Goal: Information Seeking & Learning: Learn about a topic

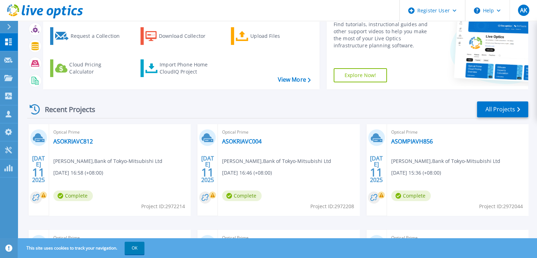
scroll to position [71, 0]
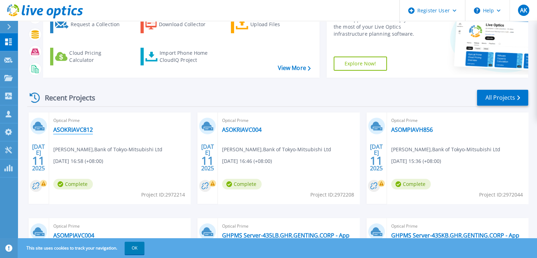
click at [77, 132] on link "ASOKRIAVC812" at bounding box center [73, 129] width 40 height 7
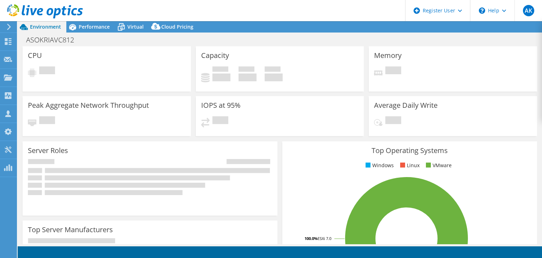
select select "USD"
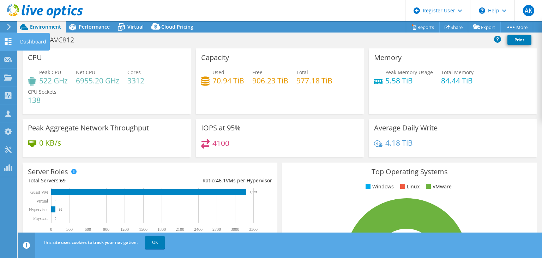
click at [10, 44] on div at bounding box center [8, 42] width 8 height 8
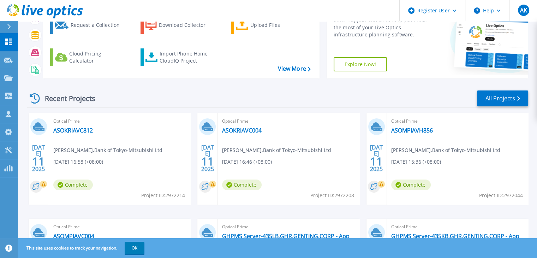
scroll to position [71, 0]
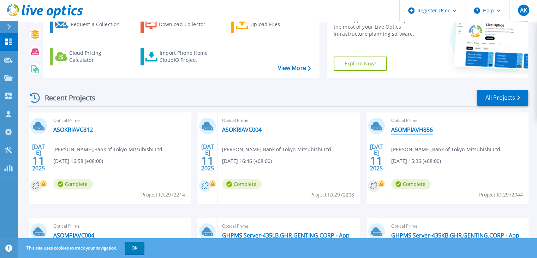
click at [410, 129] on link "ASOMPIAVH856" at bounding box center [412, 129] width 42 height 7
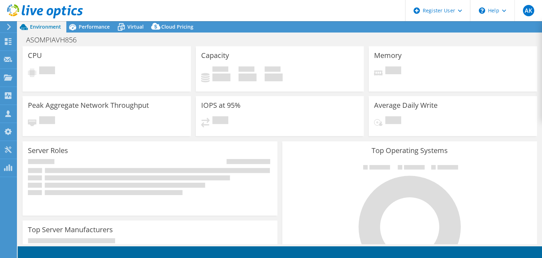
select select "USD"
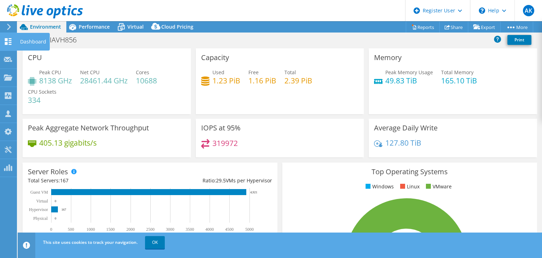
click at [7, 44] on use at bounding box center [8, 41] width 7 height 7
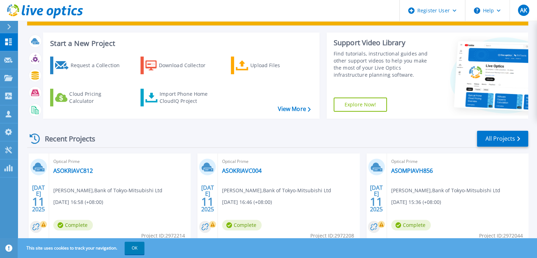
scroll to position [71, 0]
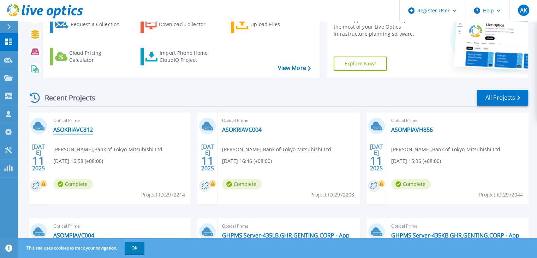
click at [72, 129] on link "ASOKRIAVC812" at bounding box center [73, 129] width 40 height 7
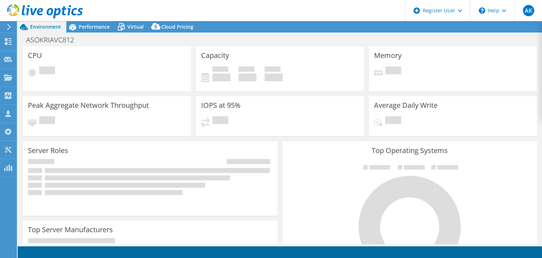
select select "USD"
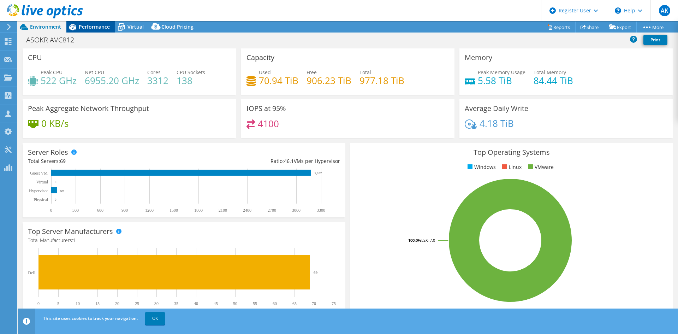
click at [86, 27] on span "Performance" at bounding box center [94, 26] width 31 height 7
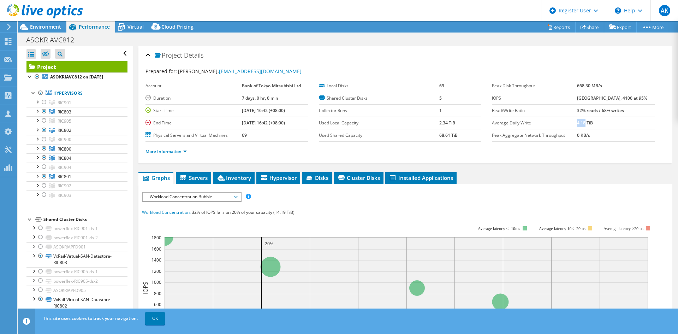
drag, startPoint x: 583, startPoint y: 125, endPoint x: 589, endPoint y: 125, distance: 6.4
click at [542, 125] on b "4.18 TiB" at bounding box center [585, 123] width 16 height 6
click at [180, 154] on link "More Information" at bounding box center [165, 151] width 41 height 6
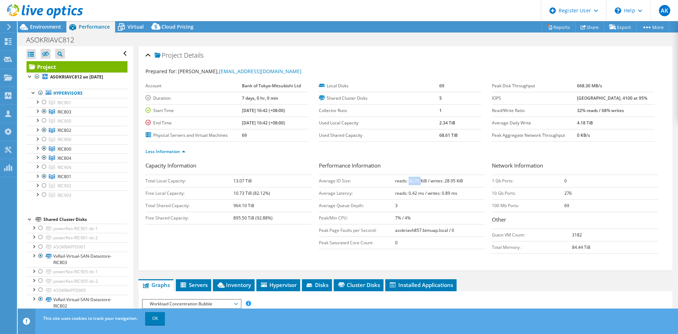
drag, startPoint x: 406, startPoint y: 183, endPoint x: 419, endPoint y: 186, distance: 13.3
click at [419, 186] on td "reads: 30.75 KiB / writes: 28.95 KiB" at bounding box center [440, 180] width 90 height 12
click at [451, 188] on td "reads: 0.42 ms / writes: 0.89 ms" at bounding box center [440, 193] width 90 height 12
drag, startPoint x: 580, startPoint y: 113, endPoint x: 637, endPoint y: 110, distance: 57.6
click at [542, 110] on tr "Read/Write Ratio 32% reads / 68% writes" at bounding box center [573, 110] width 163 height 12
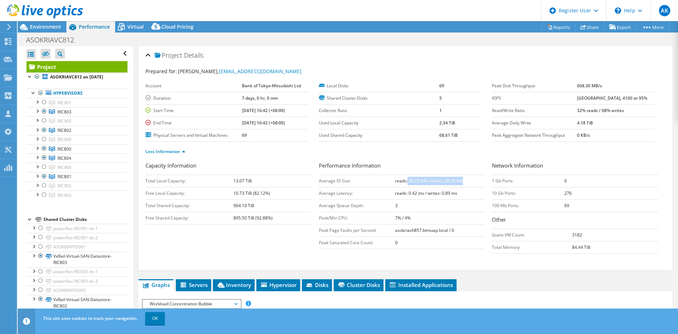
drag, startPoint x: 405, startPoint y: 182, endPoint x: 462, endPoint y: 181, distance: 57.2
click at [462, 181] on td "reads: 30.75 KiB / writes: 28.95 KiB" at bounding box center [440, 180] width 90 height 12
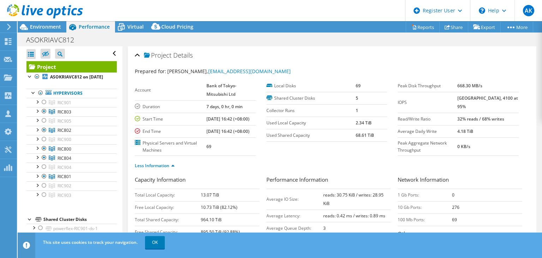
click at [344, 156] on section "Account Bank of Tokyo-Mitsubishi Ltd Duration 7 days, 0 hr, 0 min Start Time 07…" at bounding box center [266, 118] width 263 height 76
click at [49, 28] on span "Environment" at bounding box center [45, 26] width 31 height 7
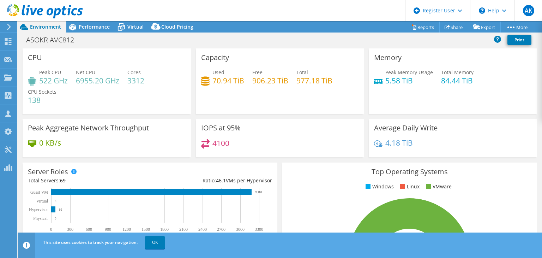
click at [11, 28] on icon at bounding box center [8, 27] width 5 height 6
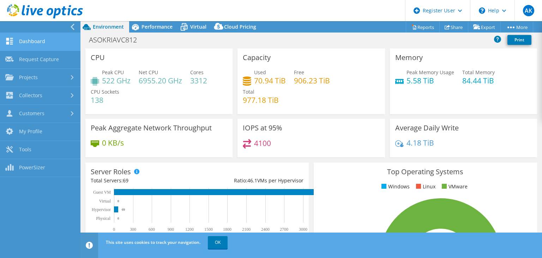
click at [49, 43] on link "Dashboard" at bounding box center [40, 42] width 80 height 18
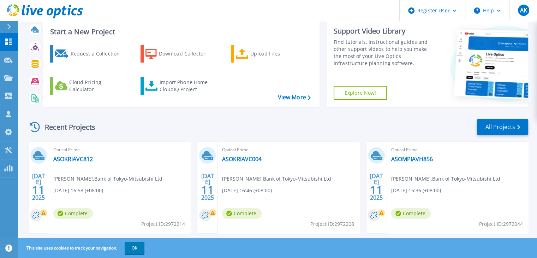
scroll to position [106, 0]
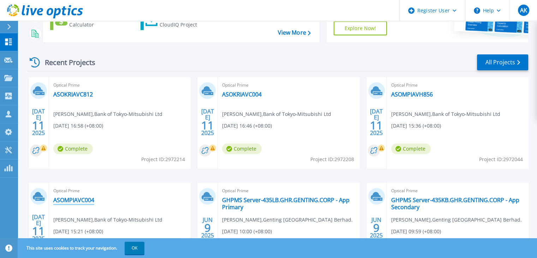
click at [80, 202] on link "ASOMPIAVC004" at bounding box center [73, 199] width 41 height 7
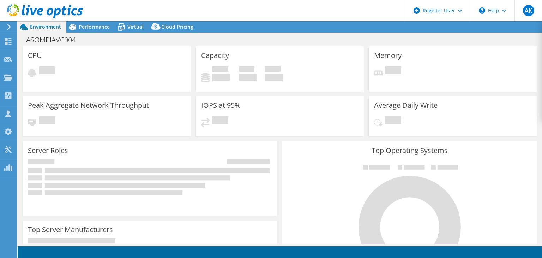
select select "USD"
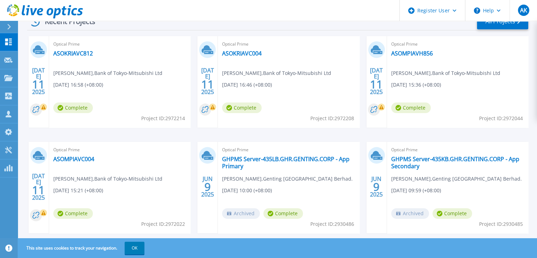
scroll to position [163, 0]
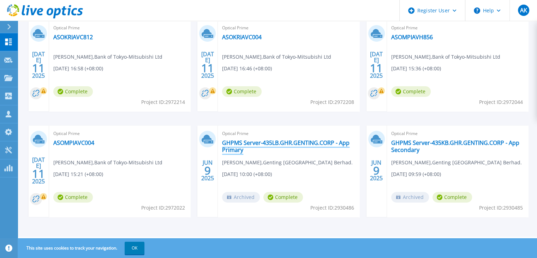
click at [245, 142] on link "GHPMS Server-435LB.GHR.GENTING.CORP - App Primary" at bounding box center [288, 146] width 133 height 14
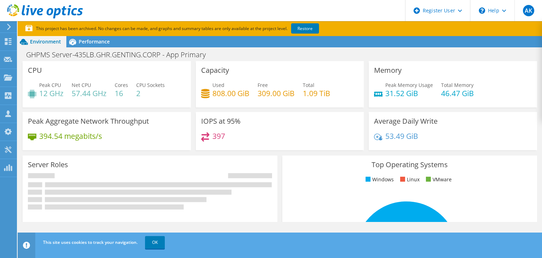
click at [8, 44] on icon at bounding box center [8, 41] width 8 height 7
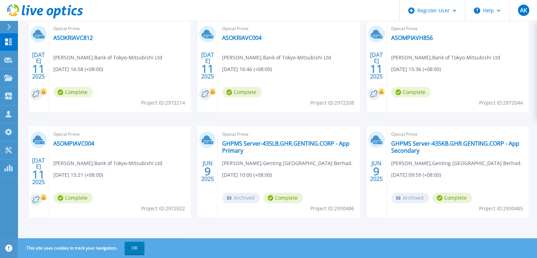
scroll to position [163, 0]
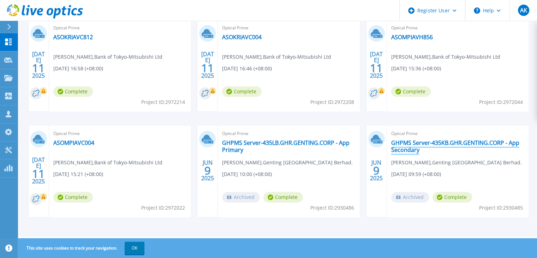
click at [419, 143] on link "GHPMS Server-435KB.GHR.GENTING.CORP - App Secondary" at bounding box center [457, 146] width 133 height 14
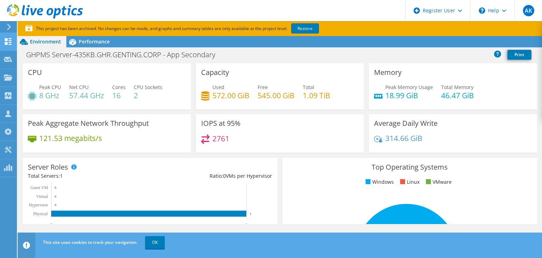
click at [6, 43] on use at bounding box center [8, 41] width 7 height 7
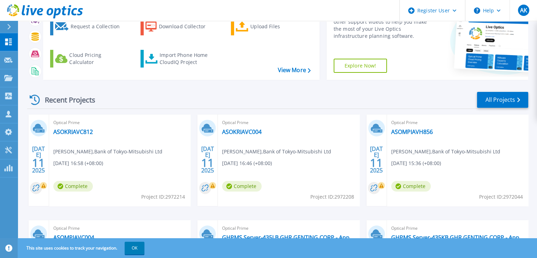
scroll to position [163, 0]
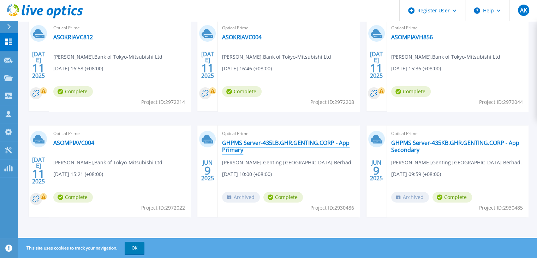
click at [309, 142] on link "GHPMS Server-435LB.GHR.GENTING.CORP - App Primary" at bounding box center [288, 146] width 133 height 14
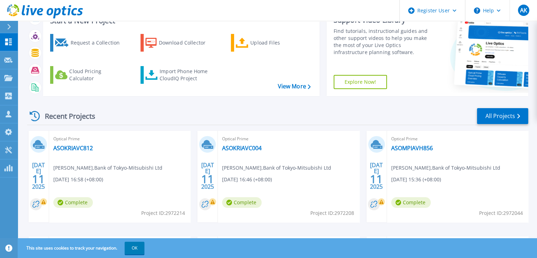
scroll to position [71, 0]
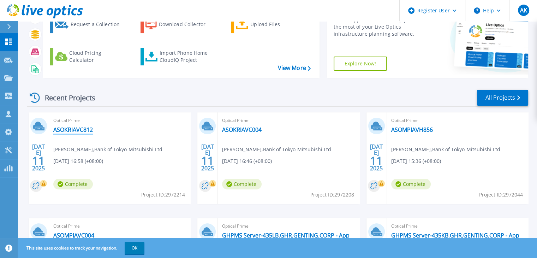
click at [78, 129] on link "ASOKRIAVC812" at bounding box center [73, 129] width 40 height 7
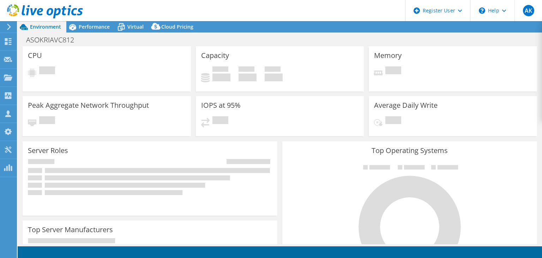
select select "USD"
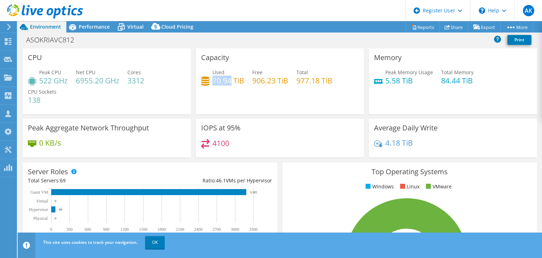
drag, startPoint x: 229, startPoint y: 79, endPoint x: 211, endPoint y: 84, distance: 18.5
click at [213, 84] on h4 "70.94 TiB" at bounding box center [229, 81] width 32 height 8
copy h4 "70.94"
click at [278, 110] on div "Capacity Used 70.94 TiB Free 906.23 TiB Total 977.18 TiB" at bounding box center [280, 81] width 168 height 66
click at [91, 30] on div "Performance" at bounding box center [90, 26] width 49 height 11
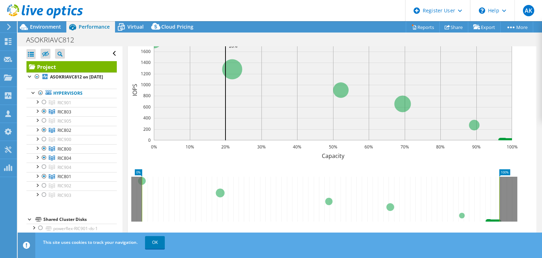
scroll to position [71, 0]
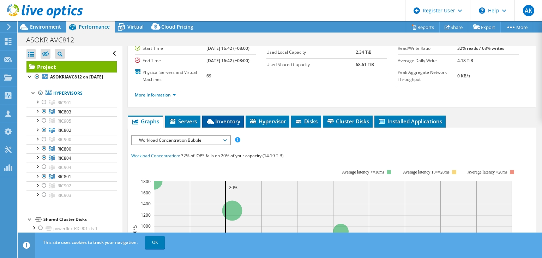
click at [213, 124] on icon at bounding box center [210, 121] width 7 height 5
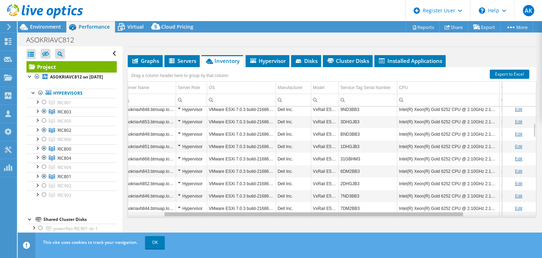
scroll to position [0, 0]
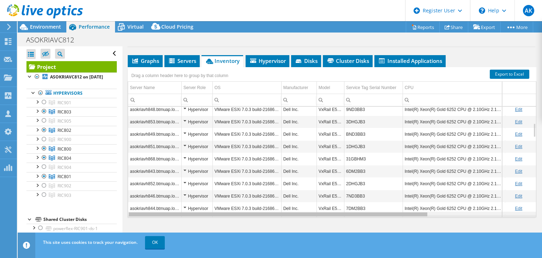
drag, startPoint x: 415, startPoint y: 215, endPoint x: 325, endPoint y: 192, distance: 92.8
click at [359, 230] on body "AK Dell User Ayushi Kumari Ayushi.Kumari@dell.com Dell My Profile Log Out \n He…" at bounding box center [271, 129] width 542 height 258
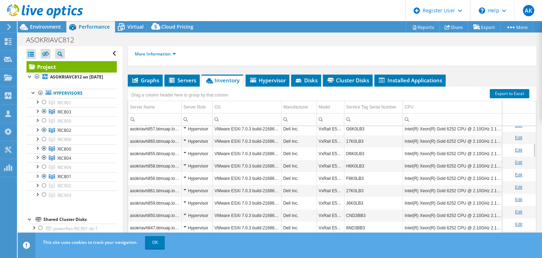
scroll to position [44, 0]
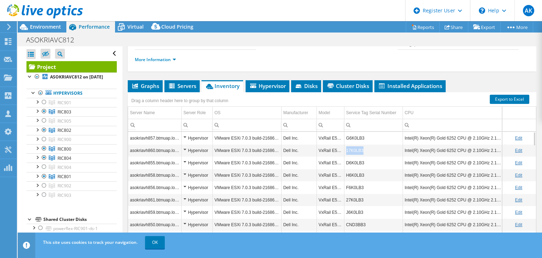
click at [343, 156] on tr "asokriavh860.btmuap.local Hypervisor VMware ESXi 7.0.3 build-21686933 Dell Inc.…" at bounding box center [398, 150] width 541 height 12
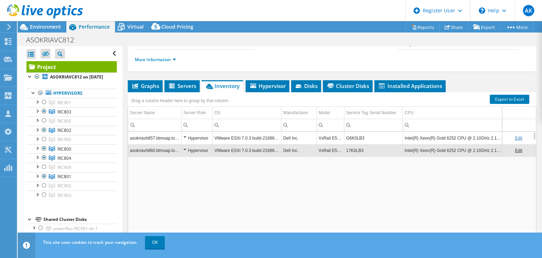
copy tr "17K0LB3"
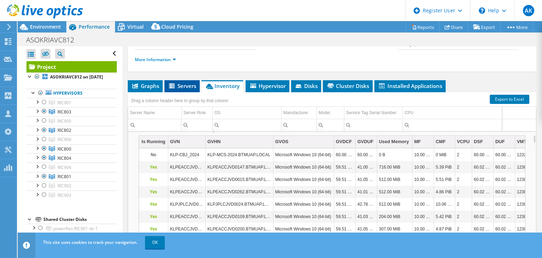
click at [184, 89] on span "Servers" at bounding box center [182, 85] width 28 height 7
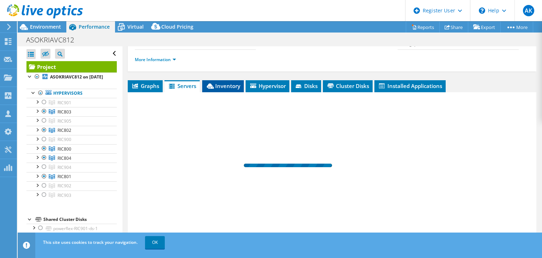
click at [222, 89] on span "Inventory" at bounding box center [223, 85] width 35 height 7
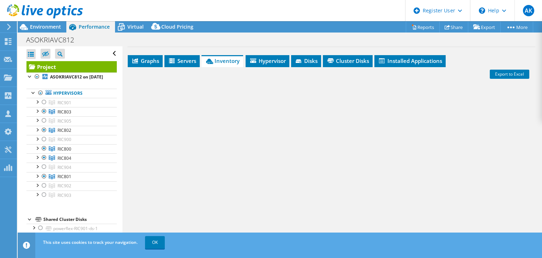
click at [282, 135] on div at bounding box center [332, 142] width 409 height 150
click at [187, 60] on span "Servers" at bounding box center [182, 60] width 28 height 7
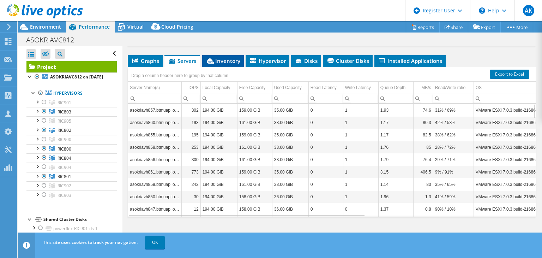
click at [225, 58] on span "Inventory" at bounding box center [223, 60] width 35 height 7
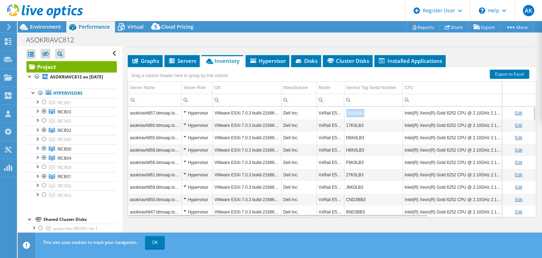
drag, startPoint x: 363, startPoint y: 113, endPoint x: 344, endPoint y: 115, distance: 18.8
click at [344, 115] on td "G6K0LB3" at bounding box center [373, 113] width 59 height 12
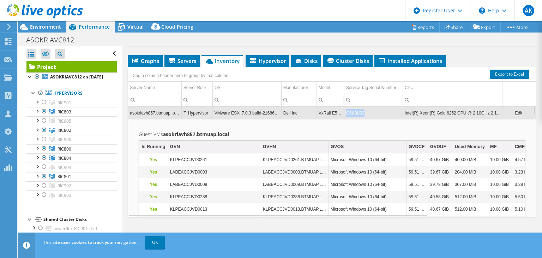
drag, startPoint x: 362, startPoint y: 111, endPoint x: 346, endPoint y: 113, distance: 16.0
click at [346, 113] on td "G6K0LB3" at bounding box center [373, 113] width 59 height 12
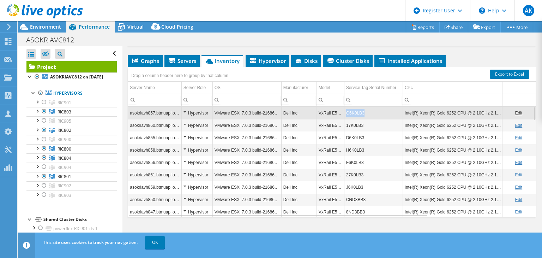
drag, startPoint x: 347, startPoint y: 111, endPoint x: 378, endPoint y: 111, distance: 31.1
click at [378, 111] on td "G6K0LB3" at bounding box center [373, 113] width 59 height 12
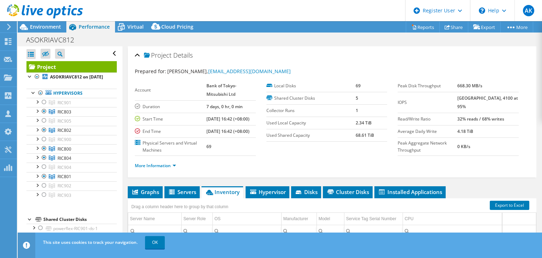
scroll to position [0, 0]
click at [186, 195] on span "Servers" at bounding box center [182, 191] width 28 height 7
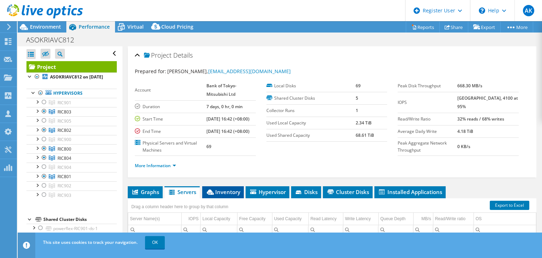
click at [228, 195] on span "Inventory" at bounding box center [223, 191] width 35 height 7
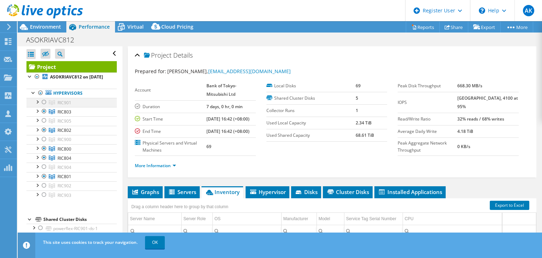
click at [44, 106] on div at bounding box center [44, 102] width 7 height 8
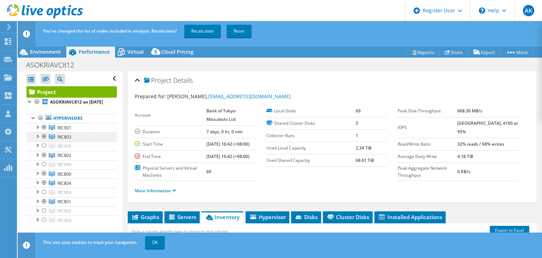
click at [45, 123] on link "Hypervisors" at bounding box center [71, 118] width 90 height 9
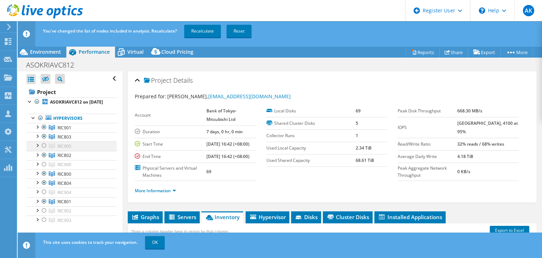
click at [44, 150] on div at bounding box center [44, 145] width 7 height 8
click at [44, 168] on div at bounding box center [44, 164] width 7 height 8
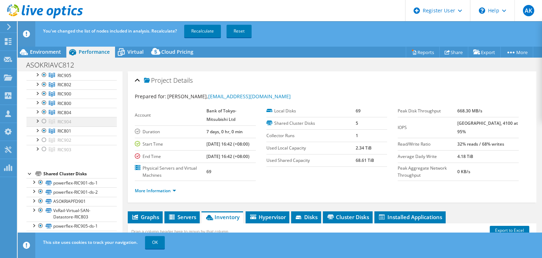
click at [43, 125] on div at bounding box center [44, 121] width 7 height 8
click at [44, 142] on div at bounding box center [44, 140] width 7 height 8
click at [44, 152] on div at bounding box center [44, 149] width 7 height 8
click at [202, 32] on link "Recalculate" at bounding box center [202, 31] width 37 height 13
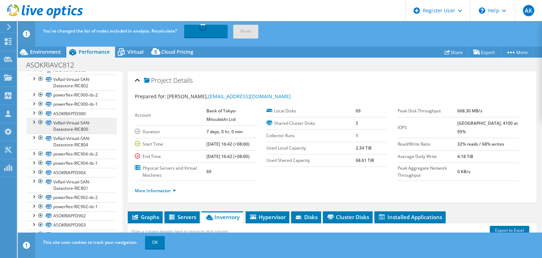
scroll to position [255, 0]
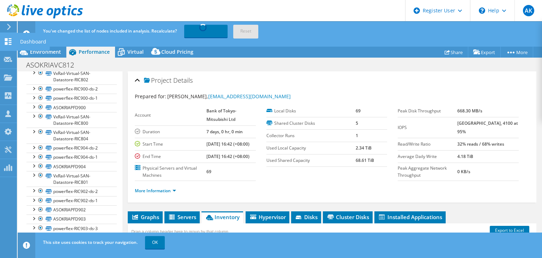
click at [7, 43] on use at bounding box center [8, 41] width 7 height 7
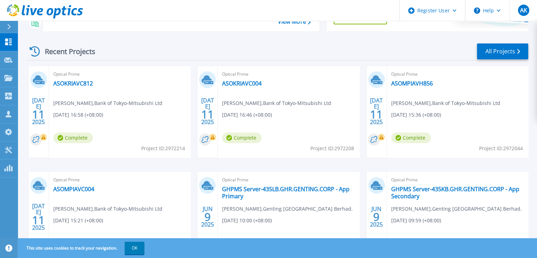
scroll to position [128, 0]
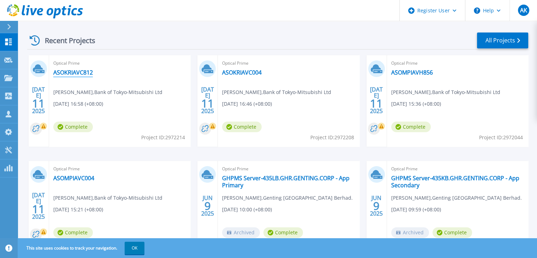
click at [82, 73] on link "ASOKRIAVC812" at bounding box center [73, 72] width 40 height 7
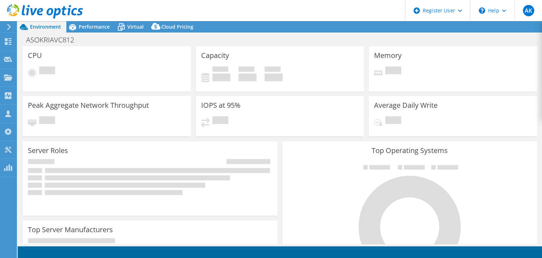
select select "USD"
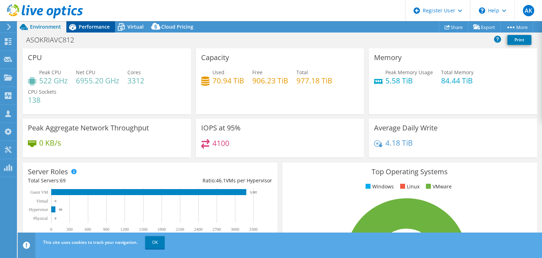
click at [94, 31] on div "Performance" at bounding box center [90, 26] width 49 height 11
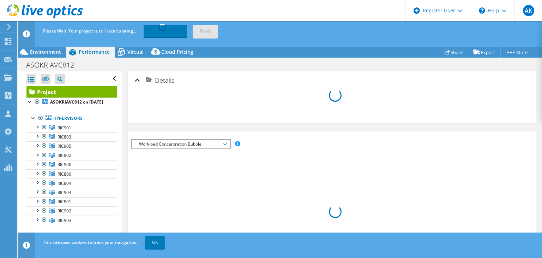
click at [210, 32] on span "Recalculating... Reset" at bounding box center [182, 31] width 80 height 6
click at [6, 40] on use at bounding box center [8, 41] width 7 height 7
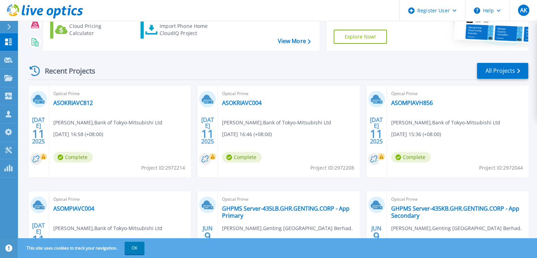
scroll to position [57, 0]
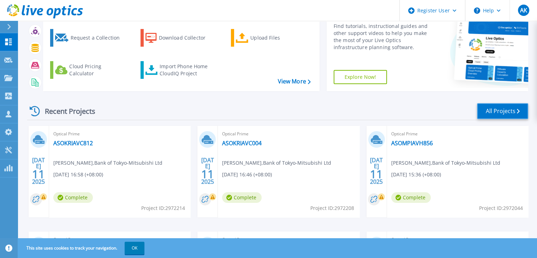
click at [495, 118] on link "All Projects" at bounding box center [502, 111] width 51 height 16
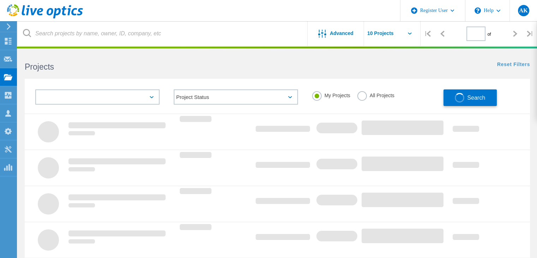
type input "1"
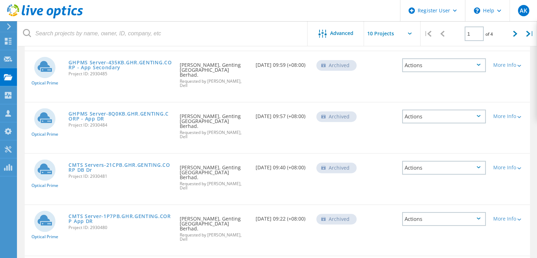
scroll to position [295, 0]
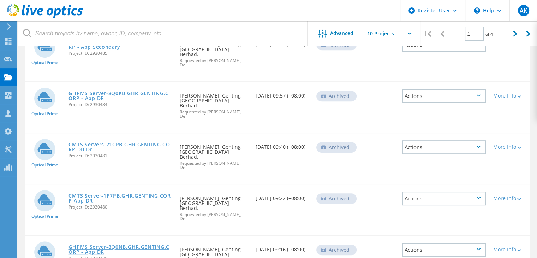
click at [81, 244] on link "GHPMS Server-8Q0NB.GHR.GENTING.CORP - App DR" at bounding box center [120, 249] width 104 height 10
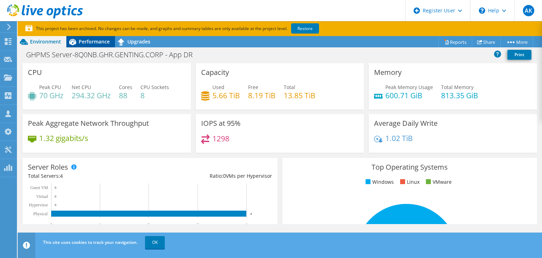
click at [83, 44] on span "Performance" at bounding box center [94, 41] width 31 height 7
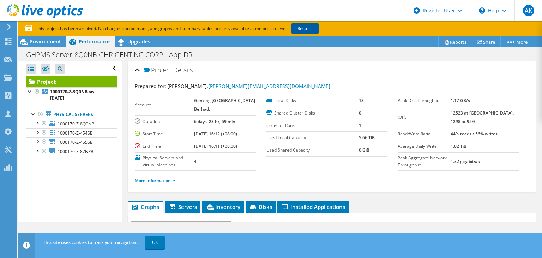
click at [306, 29] on link "Restore" at bounding box center [305, 28] width 28 height 10
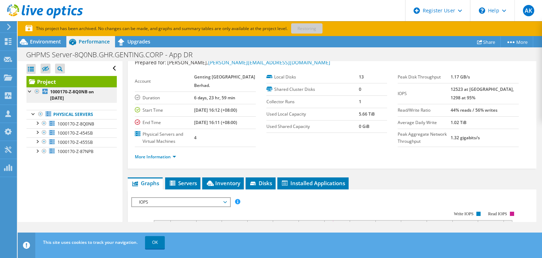
scroll to position [35, 0]
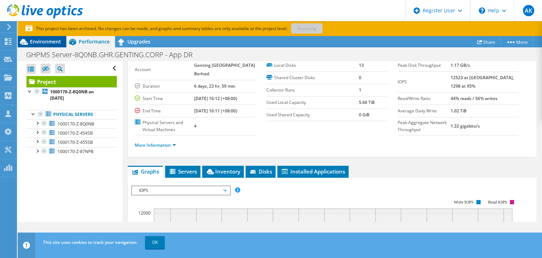
drag, startPoint x: 44, startPoint y: 41, endPoint x: 54, endPoint y: 42, distance: 9.6
click at [44, 41] on span "Environment" at bounding box center [45, 41] width 31 height 7
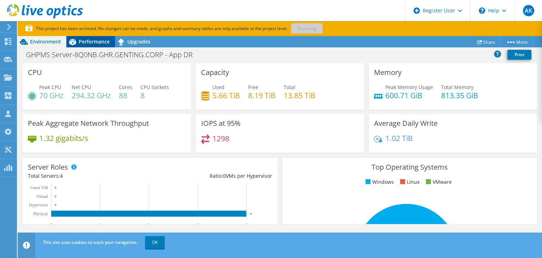
click at [95, 41] on span "Performance" at bounding box center [94, 41] width 31 height 7
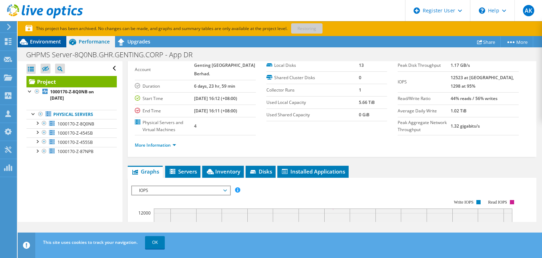
click at [43, 43] on span "Environment" at bounding box center [45, 41] width 31 height 7
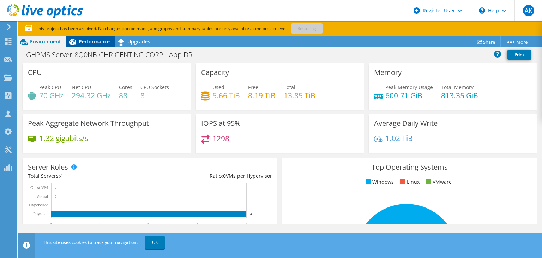
click at [85, 43] on span "Performance" at bounding box center [94, 41] width 31 height 7
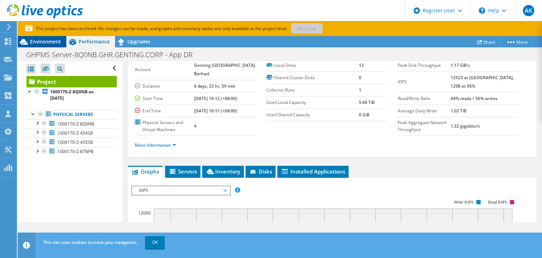
click at [46, 44] on span "Environment" at bounding box center [45, 41] width 31 height 7
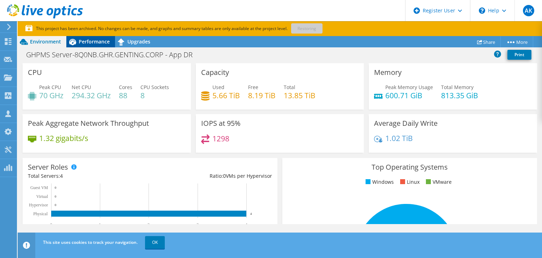
click at [93, 43] on span "Performance" at bounding box center [94, 41] width 31 height 7
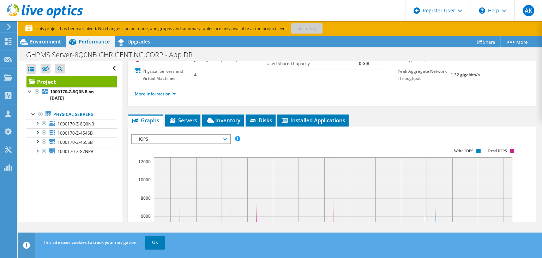
scroll to position [71, 0]
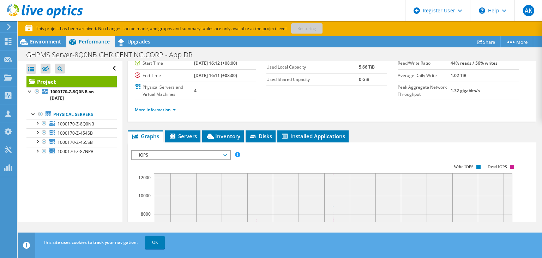
click at [155, 113] on link "More Information" at bounding box center [155, 110] width 41 height 6
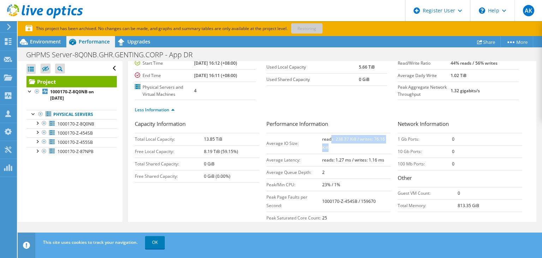
drag, startPoint x: 335, startPoint y: 156, endPoint x: 370, endPoint y: 160, distance: 35.5
click at [370, 154] on td "reads: 238.37 KiB / writes: 76.16 KiB" at bounding box center [356, 143] width 69 height 21
click at [373, 114] on ul "Less Information" at bounding box center [332, 109] width 395 height 10
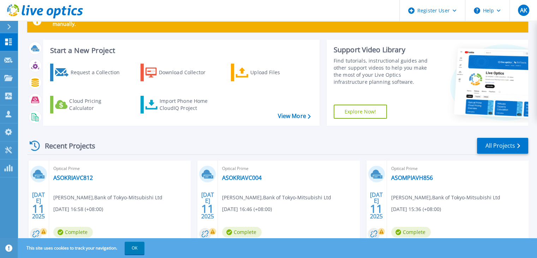
scroll to position [35, 0]
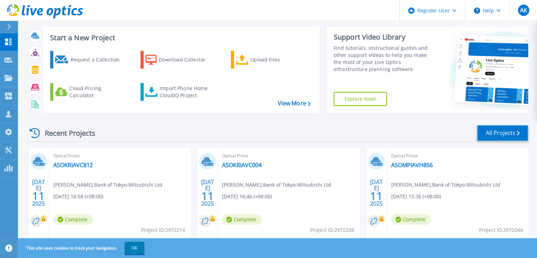
click at [505, 131] on link "All Projects" at bounding box center [502, 133] width 51 height 16
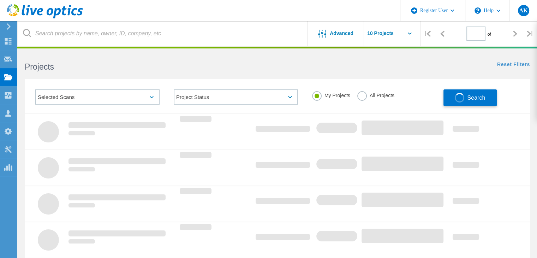
type input "1"
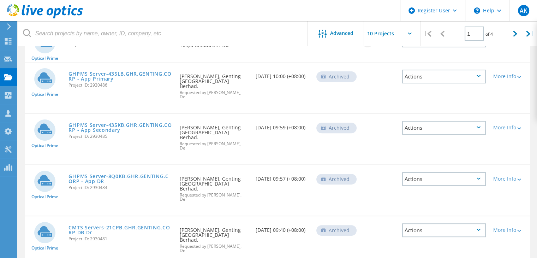
scroll to position [295, 0]
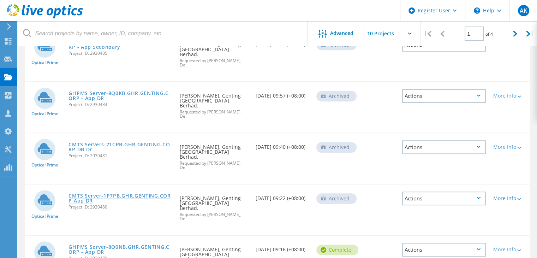
click at [91, 193] on link "CMTS Server-1P7PB.GHR.GENTING.CORP App DR" at bounding box center [120, 198] width 104 height 10
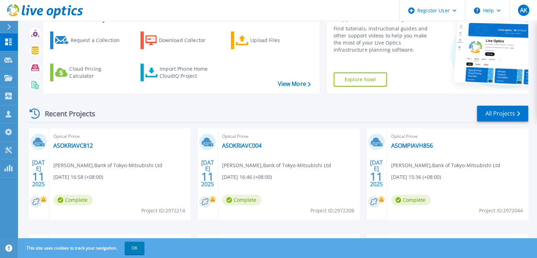
scroll to position [163, 0]
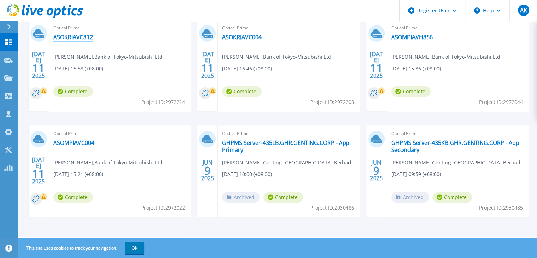
click at [78, 37] on link "ASOKRIAVC812" at bounding box center [73, 37] width 40 height 7
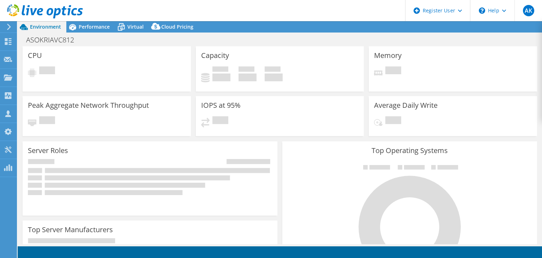
select select "USD"
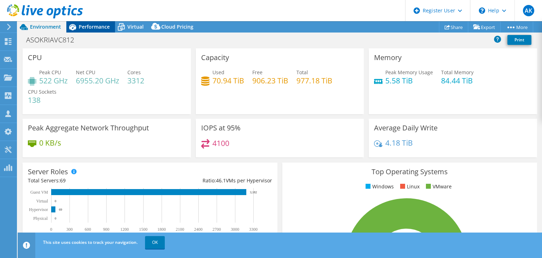
click at [93, 25] on span "Performance" at bounding box center [94, 26] width 31 height 7
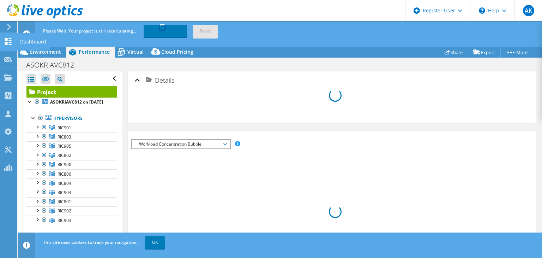
click at [8, 43] on icon at bounding box center [8, 41] width 8 height 7
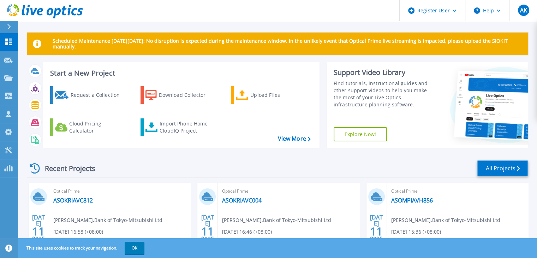
click at [502, 171] on link "All Projects" at bounding box center [502, 168] width 51 height 16
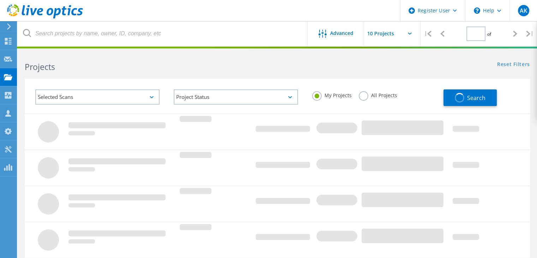
type input "1"
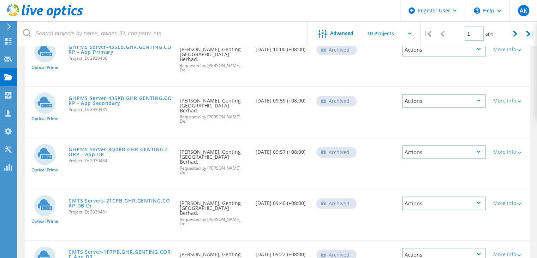
scroll to position [295, 0]
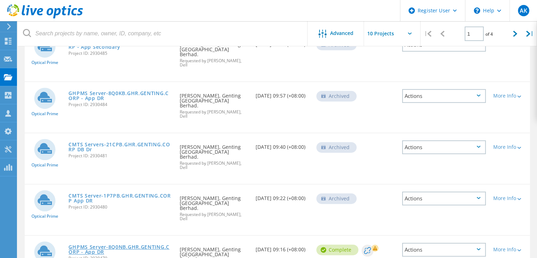
click at [128, 244] on link "GHPMS Server-8Q0NB.GHR.GENTING.CORP - App DR" at bounding box center [120, 249] width 104 height 10
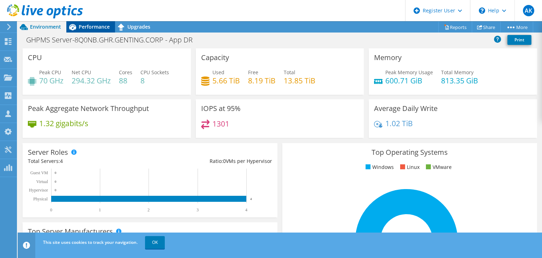
click at [92, 24] on span "Performance" at bounding box center [94, 26] width 31 height 7
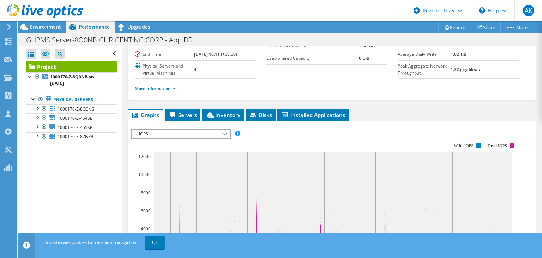
scroll to position [35, 0]
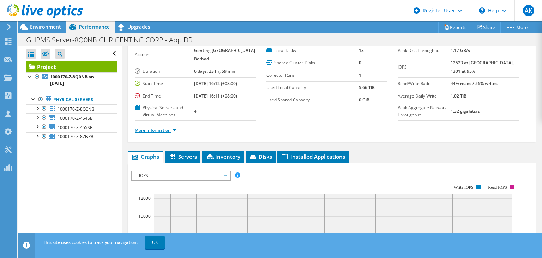
click at [159, 133] on link "More Information" at bounding box center [155, 130] width 41 height 6
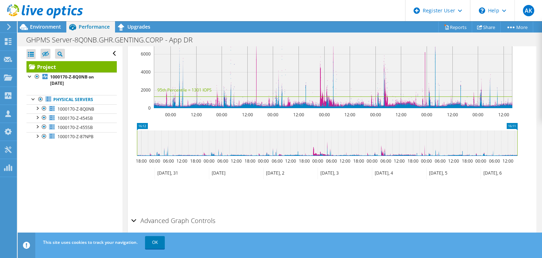
scroll to position [106, 0]
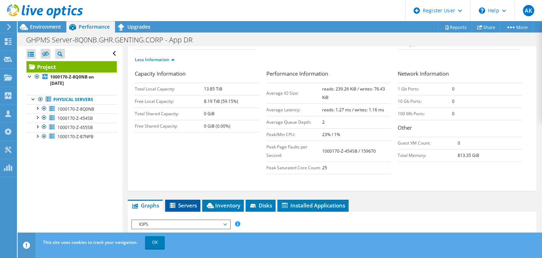
click at [184, 209] on span "Servers" at bounding box center [183, 205] width 28 height 7
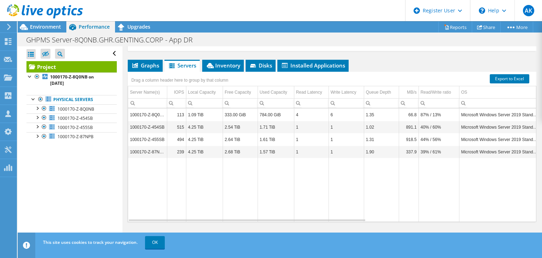
scroll to position [247, 0]
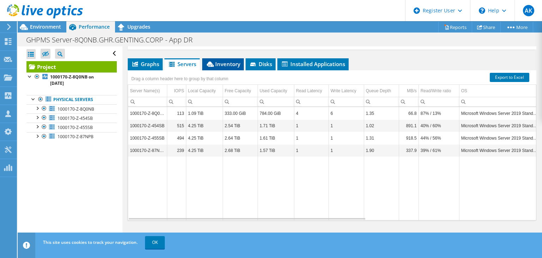
click at [218, 67] on span "Inventory" at bounding box center [223, 63] width 35 height 7
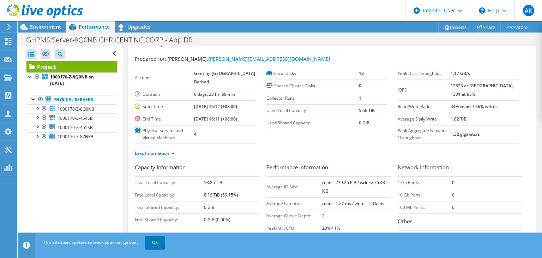
scroll to position [0, 0]
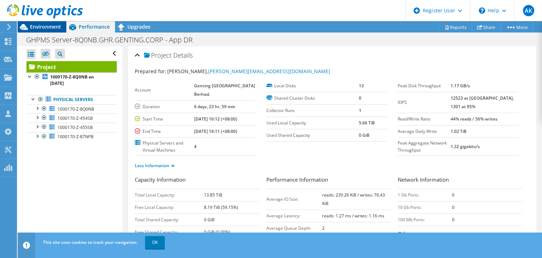
click at [50, 29] on span "Environment" at bounding box center [45, 26] width 31 height 7
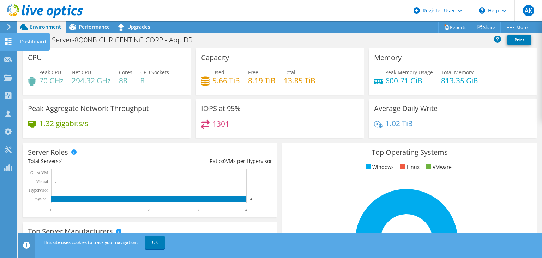
click at [8, 45] on div at bounding box center [8, 42] width 8 height 8
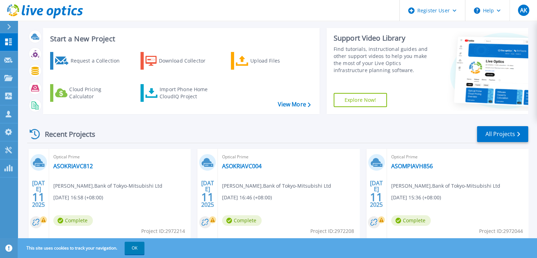
scroll to position [71, 0]
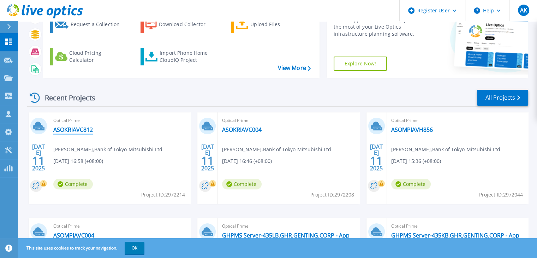
click at [77, 128] on link "ASOKRIAVC812" at bounding box center [73, 129] width 40 height 7
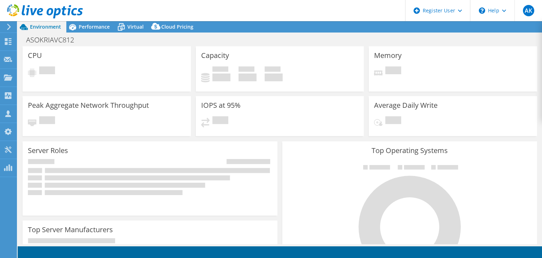
select select "USD"
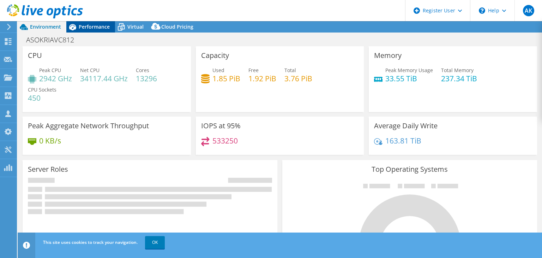
click at [91, 27] on span "Performance" at bounding box center [94, 26] width 31 height 7
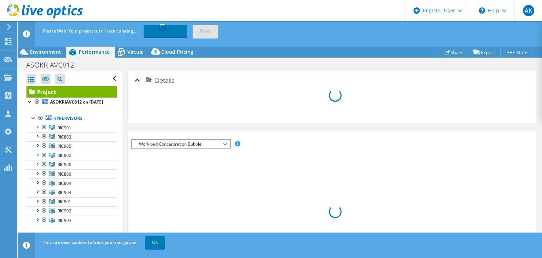
click at [208, 29] on span "Recalculating... Reset" at bounding box center [182, 31] width 80 height 6
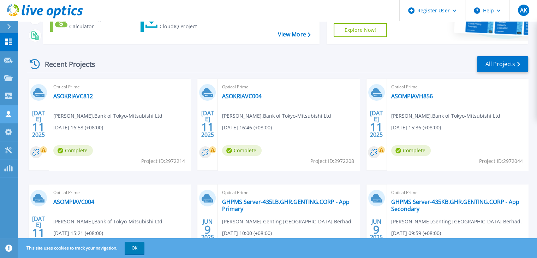
scroll to position [57, 0]
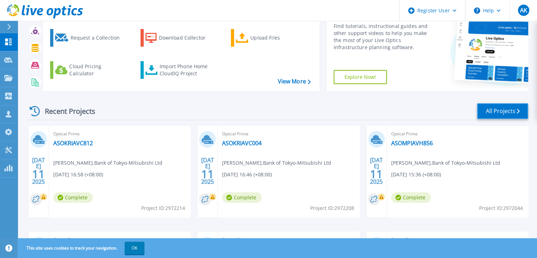
click at [490, 109] on link "All Projects" at bounding box center [502, 111] width 51 height 16
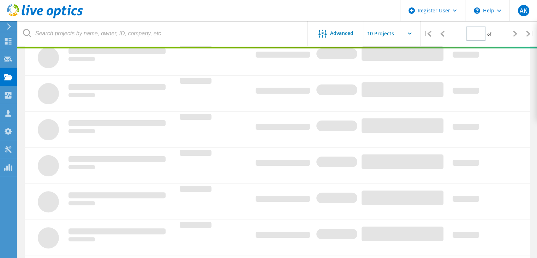
type input "1"
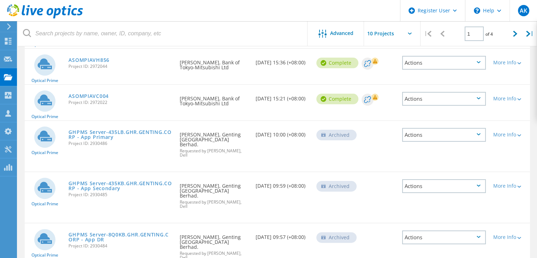
scroll to position [118, 0]
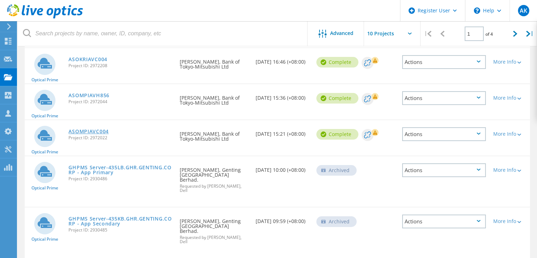
click at [92, 130] on link "ASOMPIAVC004" at bounding box center [88, 131] width 40 height 5
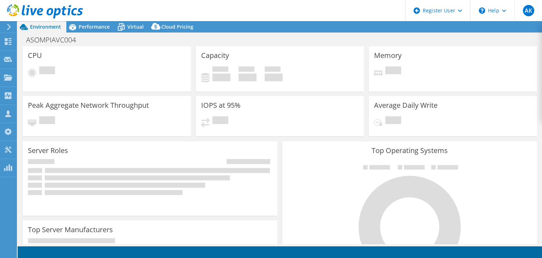
select select "USD"
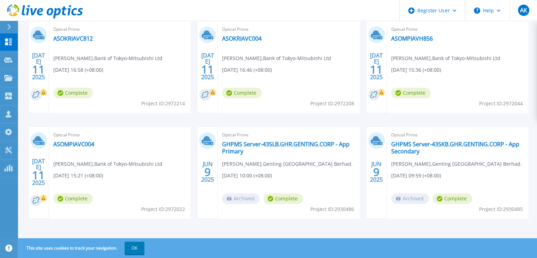
scroll to position [163, 0]
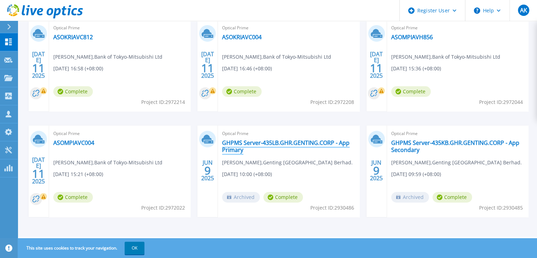
click at [264, 143] on link "GHPMS Server-435LB.GHR.GENTING.CORP - App Primary" at bounding box center [288, 146] width 133 height 14
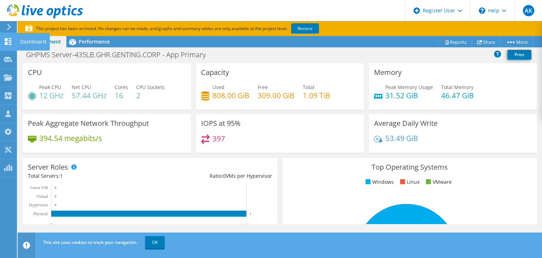
click at [4, 44] on div at bounding box center [8, 42] width 8 height 8
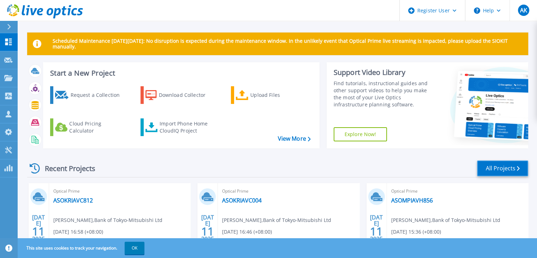
click at [497, 169] on link "All Projects" at bounding box center [502, 168] width 51 height 16
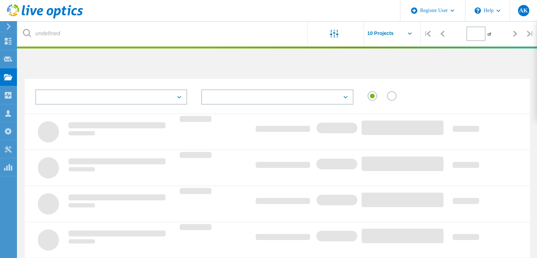
type input "1"
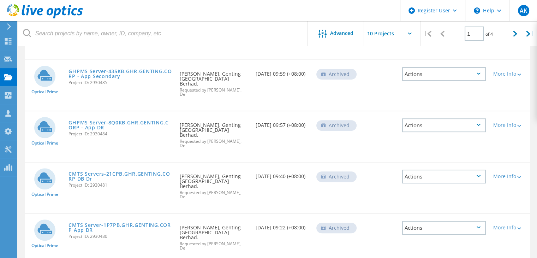
scroll to position [295, 0]
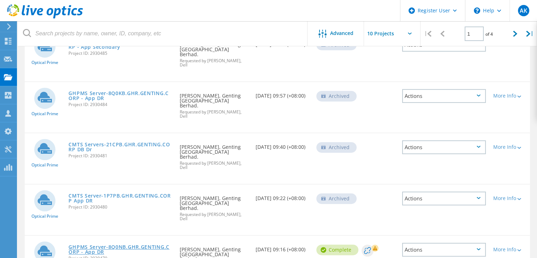
click at [81, 244] on link "GHPMS Server-8Q0NB.GHR.GENTING.CORP - App DR" at bounding box center [120, 249] width 104 height 10
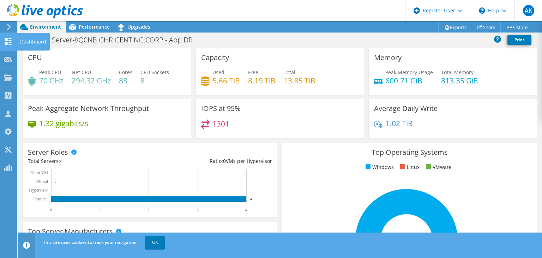
click at [12, 43] on icon at bounding box center [8, 41] width 8 height 7
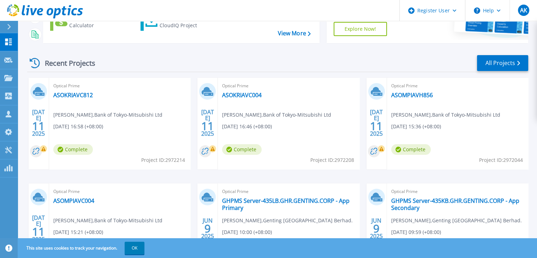
scroll to position [106, 0]
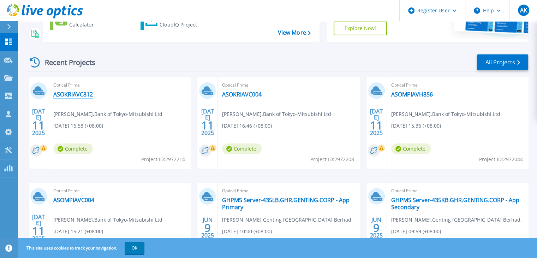
click at [78, 92] on link "ASOKRIAVC812" at bounding box center [73, 94] width 40 height 7
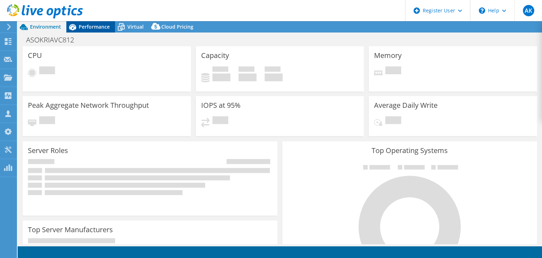
select select "USD"
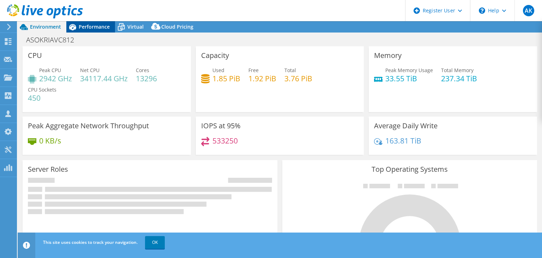
click at [97, 28] on span "Performance" at bounding box center [94, 26] width 31 height 7
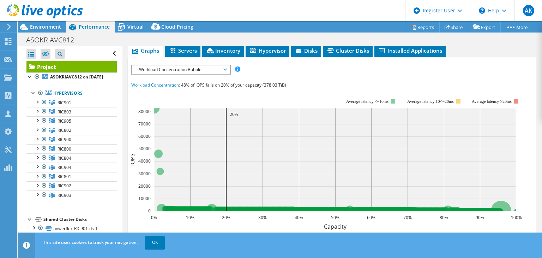
scroll to position [35, 0]
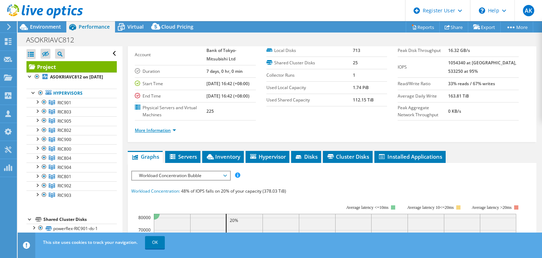
click at [150, 133] on link "More Information" at bounding box center [155, 130] width 41 height 6
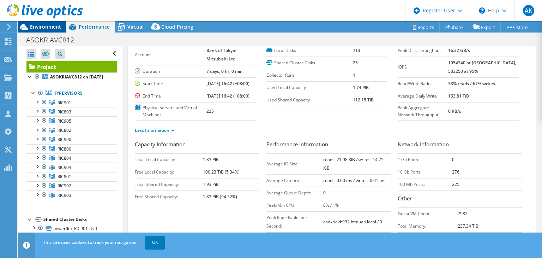
click at [36, 30] on div "Environment" at bounding box center [42, 26] width 49 height 11
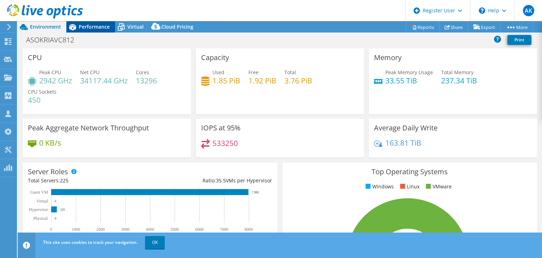
click at [83, 23] on span "Performance" at bounding box center [94, 26] width 31 height 7
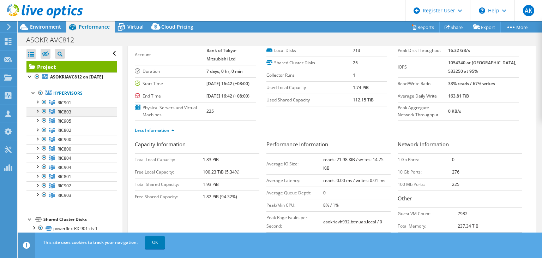
click at [37, 114] on div at bounding box center [37, 110] width 7 height 7
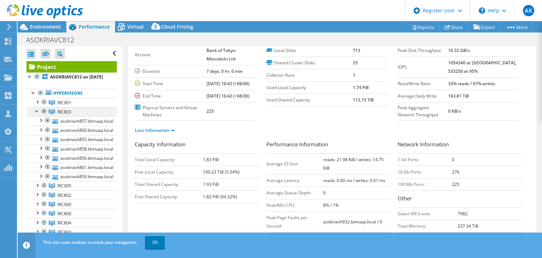
click at [37, 114] on div at bounding box center [37, 110] width 7 height 7
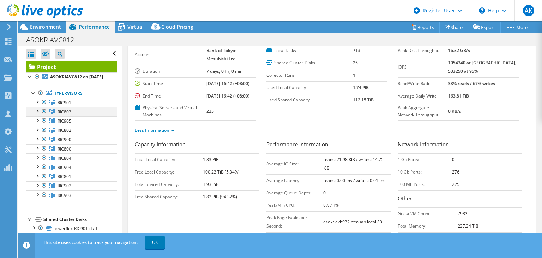
click at [42, 115] on div at bounding box center [44, 111] width 7 height 8
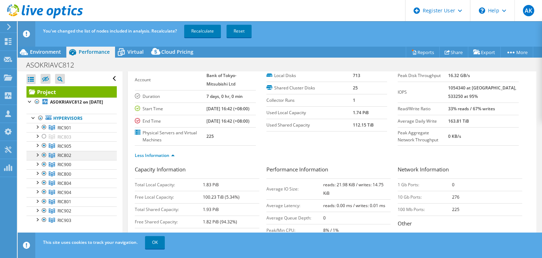
click at [44, 159] on div at bounding box center [44, 155] width 7 height 8
click at [44, 178] on div at bounding box center [44, 173] width 7 height 8
click at [43, 187] on div at bounding box center [44, 182] width 7 height 8
click at [45, 205] on div at bounding box center [44, 201] width 7 height 8
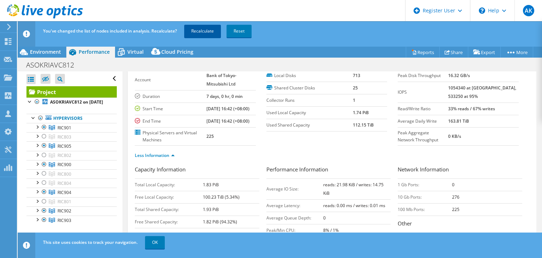
click at [208, 32] on link "Recalculate" at bounding box center [202, 31] width 37 height 13
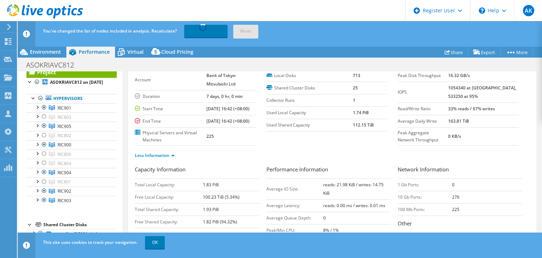
scroll to position [0, 0]
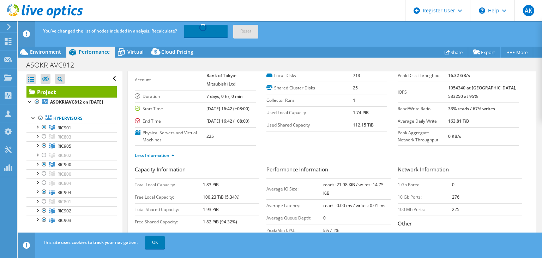
click at [9, 26] on use at bounding box center [9, 27] width 4 height 6
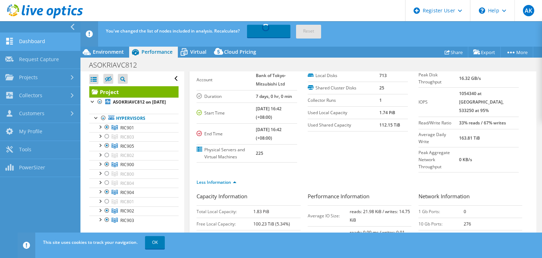
click at [44, 44] on link "Dashboard" at bounding box center [40, 42] width 80 height 18
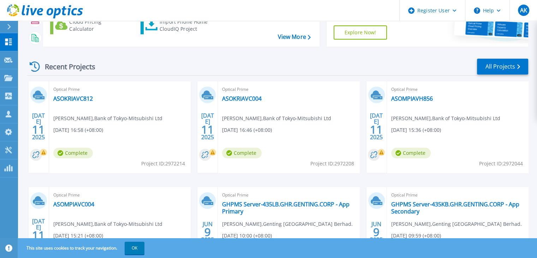
scroll to position [57, 0]
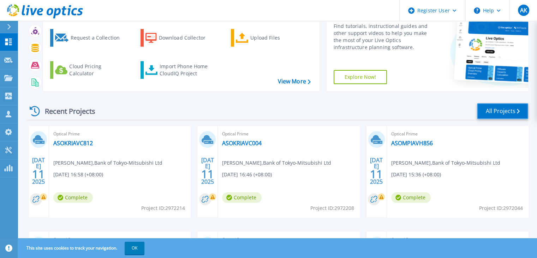
click at [496, 109] on link "All Projects" at bounding box center [502, 111] width 51 height 16
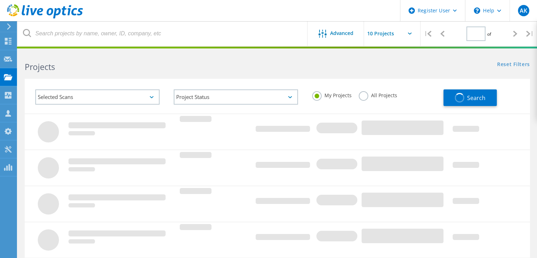
type input "1"
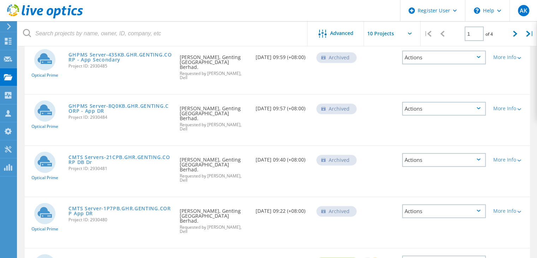
scroll to position [295, 0]
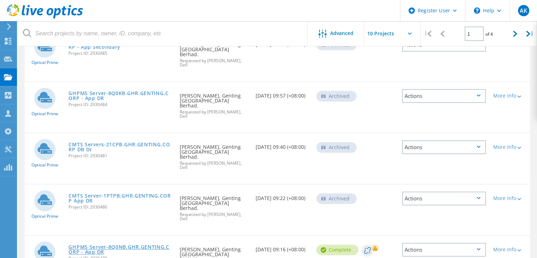
click at [86, 244] on link "GHPMS Server-8Q0NB.GHR.GENTING.CORP - App DR" at bounding box center [120, 249] width 104 height 10
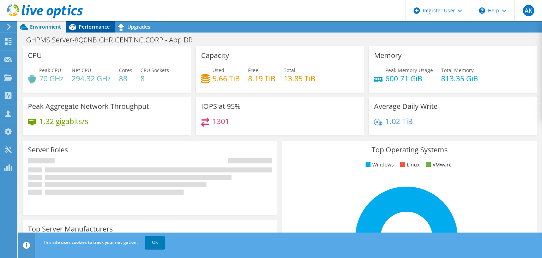
click at [84, 27] on span "Performance" at bounding box center [94, 26] width 31 height 7
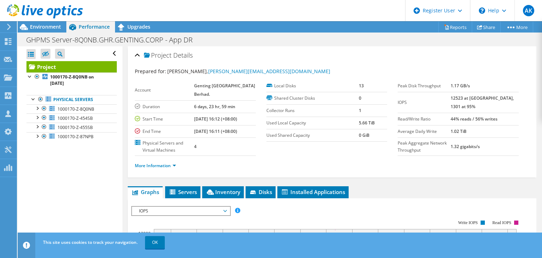
scroll to position [71, 0]
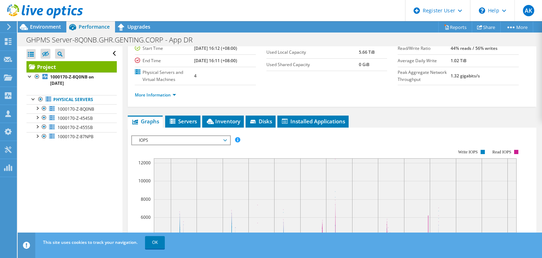
click at [162, 179] on div at bounding box center [332, 255] width 402 height 241
click at [161, 98] on link "More Information" at bounding box center [155, 95] width 41 height 6
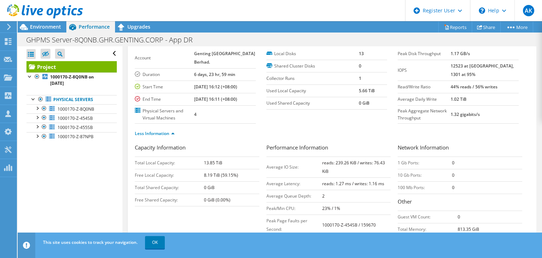
scroll to position [0, 0]
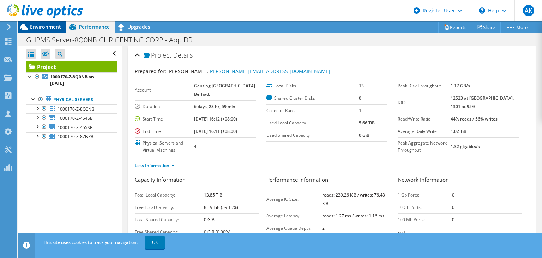
click at [55, 29] on span "Environment" at bounding box center [45, 26] width 31 height 7
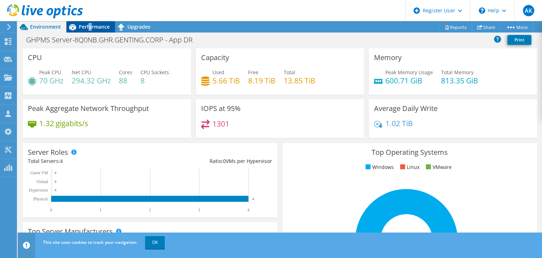
click at [90, 28] on span "Performance" at bounding box center [94, 26] width 31 height 7
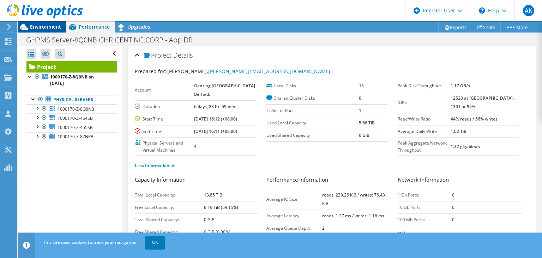
click at [38, 28] on span "Environment" at bounding box center [45, 26] width 31 height 7
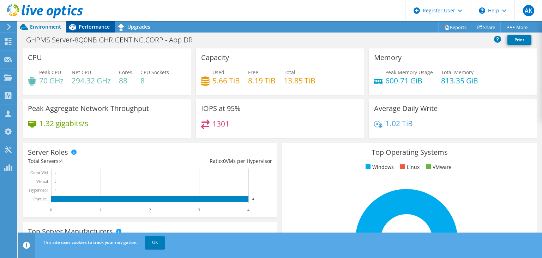
click at [93, 25] on span "Performance" at bounding box center [94, 26] width 31 height 7
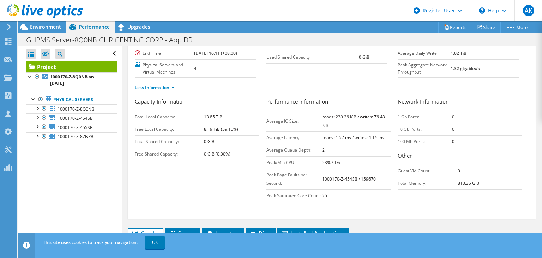
scroll to position [106, 0]
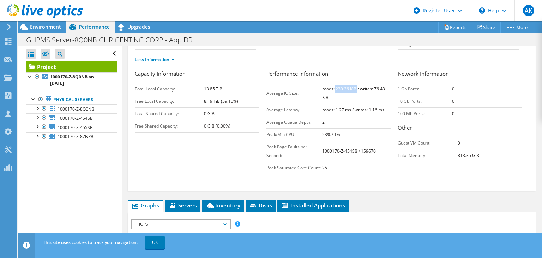
drag, startPoint x: 331, startPoint y: 106, endPoint x: 355, endPoint y: 100, distance: 24.7
click at [355, 100] on td "reads: 239.26 KiB / writes: 76.43 KiB" at bounding box center [356, 93] width 69 height 21
click at [360, 64] on ul "Less Information" at bounding box center [332, 59] width 395 height 10
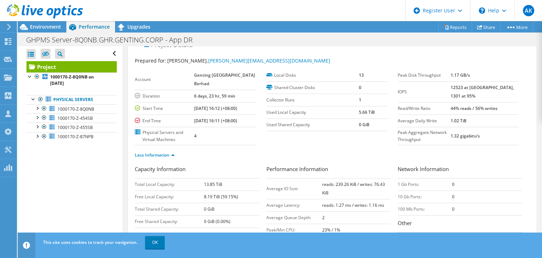
scroll to position [0, 0]
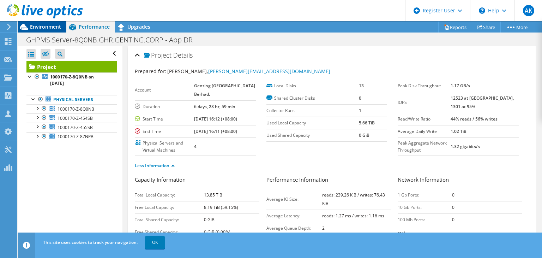
click at [41, 26] on span "Environment" at bounding box center [45, 26] width 31 height 7
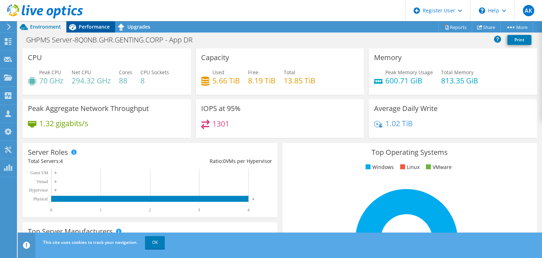
click at [97, 29] on span "Performance" at bounding box center [94, 26] width 31 height 7
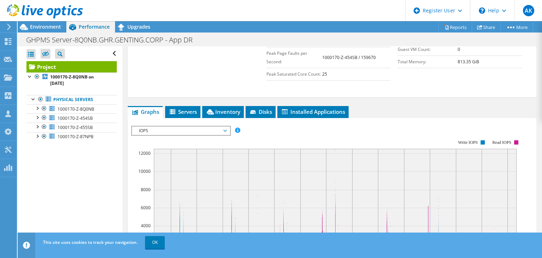
scroll to position [212, 0]
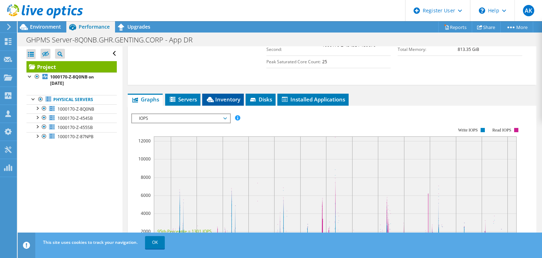
click at [225, 103] on span "Inventory" at bounding box center [223, 99] width 35 height 7
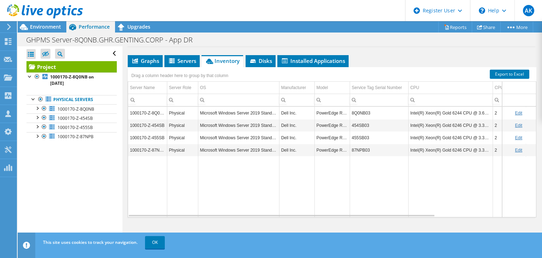
scroll to position [265, 0]
drag, startPoint x: 368, startPoint y: 113, endPoint x: 350, endPoint y: 115, distance: 18.1
click at [350, 115] on td "8Q0NB03" at bounding box center [379, 113] width 59 height 12
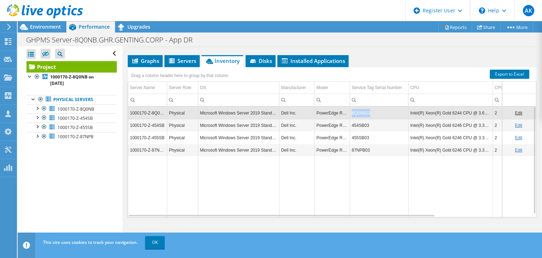
copy td "8Q0NB03"
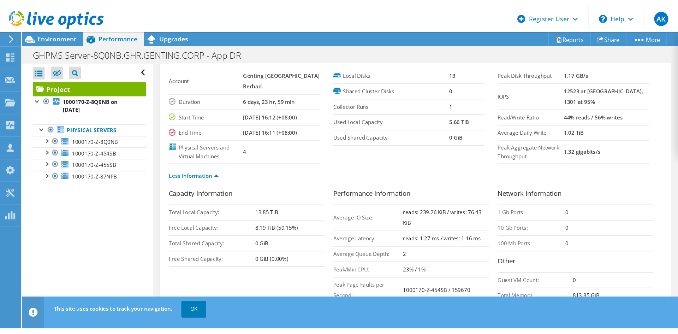
scroll to position [0, 0]
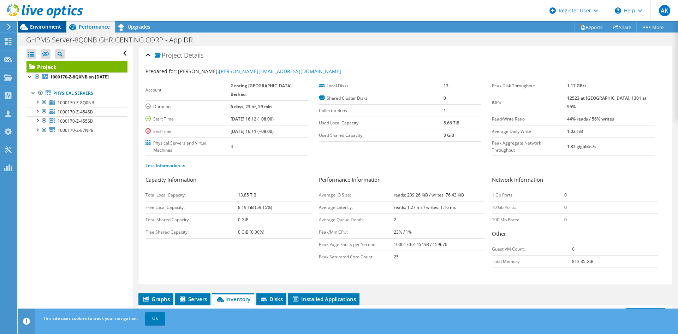
click at [51, 30] on div "Environment" at bounding box center [42, 26] width 49 height 11
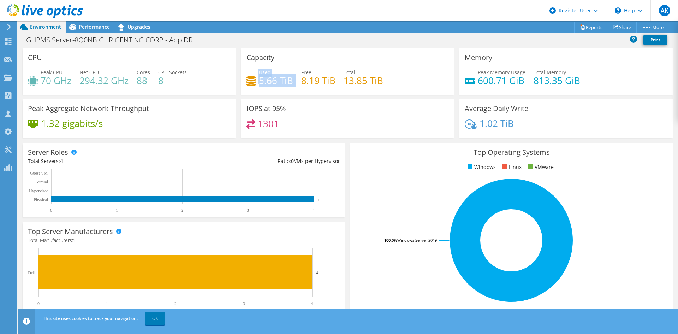
drag, startPoint x: 255, startPoint y: 81, endPoint x: 294, endPoint y: 84, distance: 40.1
click at [294, 84] on div "Used 5.66 TiB Free 8.19 TiB Total 13.85 TiB" at bounding box center [347, 79] width 203 height 23
click at [286, 127] on div "1301" at bounding box center [347, 126] width 203 height 15
drag, startPoint x: 258, startPoint y: 124, endPoint x: 282, endPoint y: 126, distance: 24.1
click at [282, 126] on div "1301" at bounding box center [347, 126] width 203 height 15
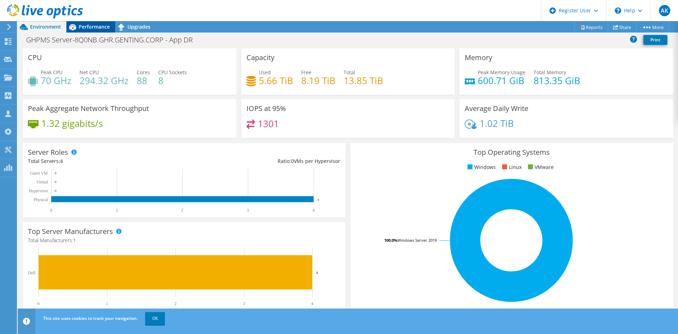
click at [93, 29] on span "Performance" at bounding box center [94, 26] width 31 height 7
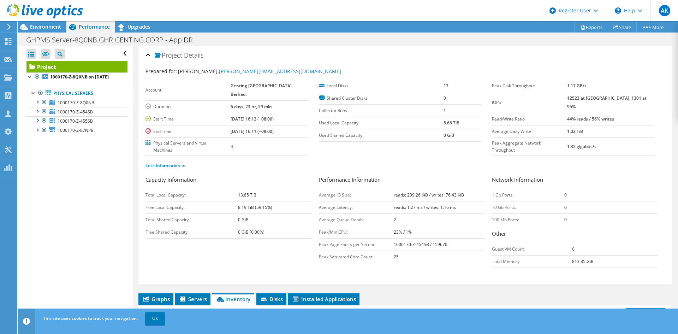
drag, startPoint x: 580, startPoint y: 111, endPoint x: 630, endPoint y: 114, distance: 50.3
click at [542, 114] on tr "Read/Write Ratio 44% reads / 56% writes" at bounding box center [573, 119] width 163 height 12
drag, startPoint x: 388, startPoint y: 180, endPoint x: 481, endPoint y: 177, distance: 92.6
click at [481, 189] on tr "Average IO Size: reads: 239.26 KiB / writes: 76.43 KiB" at bounding box center [402, 195] width 166 height 12
click at [41, 26] on span "Environment" at bounding box center [45, 26] width 31 height 7
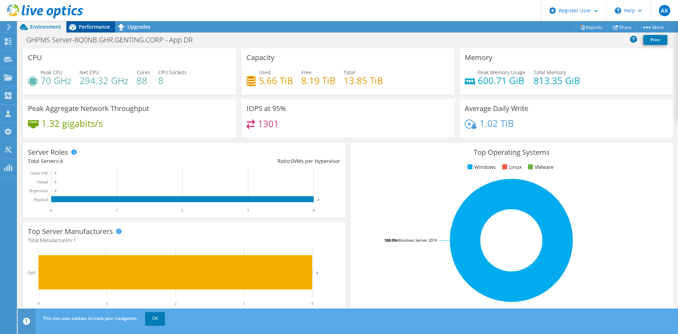
click at [93, 29] on span "Performance" at bounding box center [94, 26] width 31 height 7
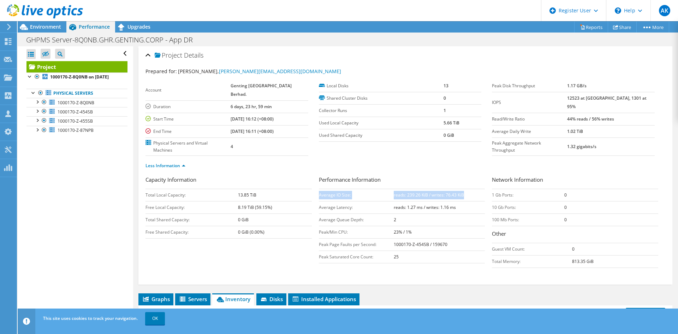
drag, startPoint x: 468, startPoint y: 179, endPoint x: 317, endPoint y: 183, distance: 150.8
click at [319, 189] on tr "Average IO Size: reads: 239.26 KiB / writes: 76.43 KiB" at bounding box center [402, 195] width 166 height 12
copy tr "Average IO Size: reads: 239.26 KiB / writes: 76.43 KiB"
click at [48, 28] on span "Environment" at bounding box center [45, 26] width 31 height 7
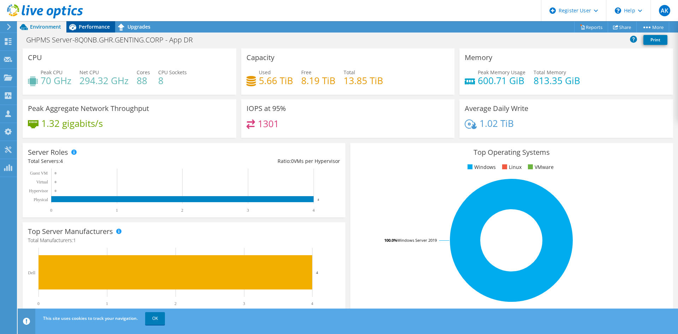
click at [96, 30] on div "Performance" at bounding box center [90, 26] width 49 height 11
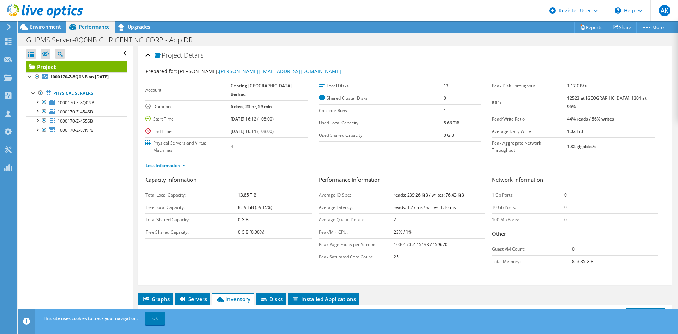
drag, startPoint x: 385, startPoint y: 178, endPoint x: 471, endPoint y: 181, distance: 86.2
click at [471, 189] on tr "Average IO Size: reads: 239.26 KiB / writes: 76.43 KiB" at bounding box center [402, 195] width 166 height 12
click at [431, 257] on div "Project Details Prepared for: Ruben Danabalan, ruben.danabalan@rwgenting.com Ac…" at bounding box center [405, 264] width 544 height 436
click at [48, 29] on span "Environment" at bounding box center [45, 26] width 31 height 7
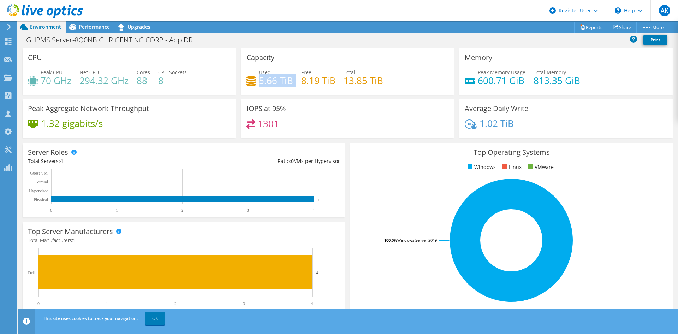
drag, startPoint x: 257, startPoint y: 80, endPoint x: 293, endPoint y: 80, distance: 36.4
click at [293, 80] on div "Used 5.66 TiB Free 8.19 TiB Total 13.85 TiB" at bounding box center [347, 79] width 203 height 23
click at [10, 43] on icon at bounding box center [8, 41] width 8 height 7
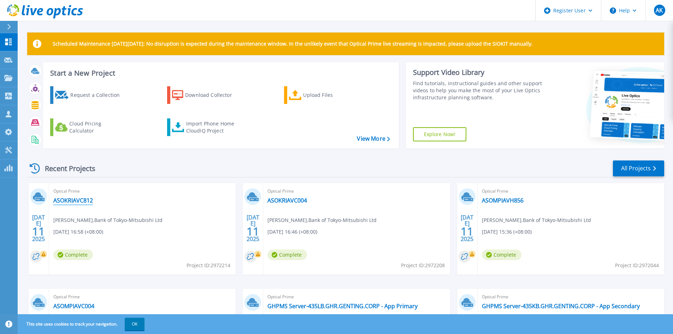
click at [72, 200] on link "ASOKRIAVC812" at bounding box center [73, 200] width 40 height 7
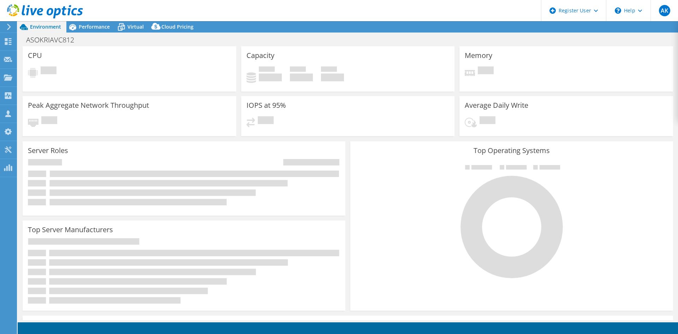
select select "USD"
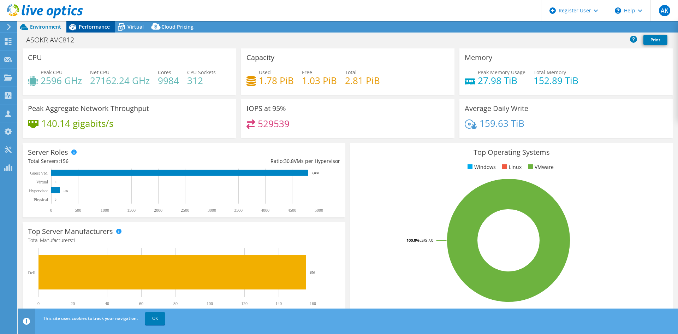
click at [86, 23] on span "Performance" at bounding box center [94, 26] width 31 height 7
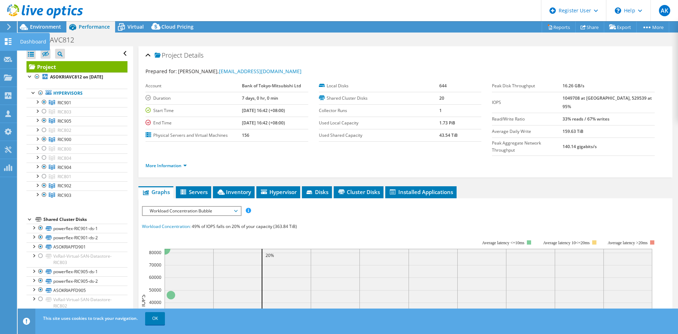
click at [8, 43] on icon at bounding box center [8, 41] width 8 height 7
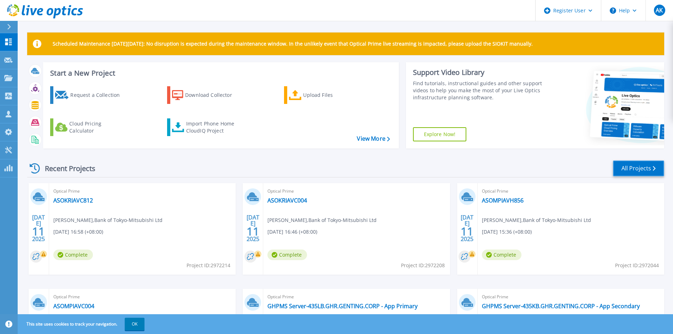
click at [637, 168] on link "All Projects" at bounding box center [638, 168] width 51 height 16
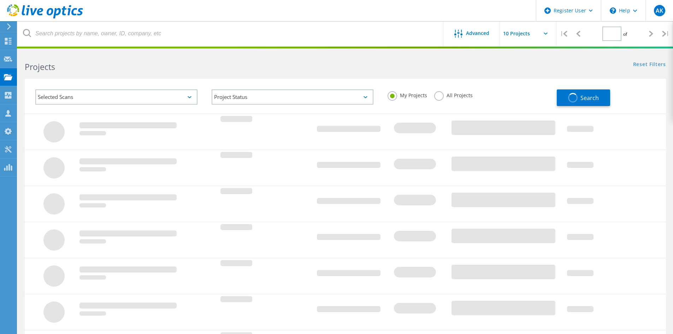
type input "1"
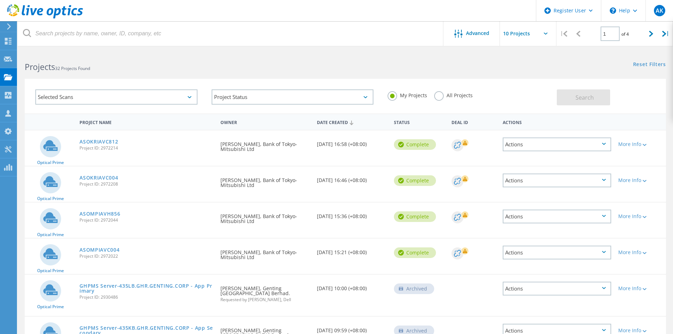
click at [436, 97] on label "All Projects" at bounding box center [453, 94] width 38 height 7
click at [0, 0] on input "All Projects" at bounding box center [0, 0] width 0 height 0
click at [578, 96] on span "Search" at bounding box center [584, 98] width 18 height 8
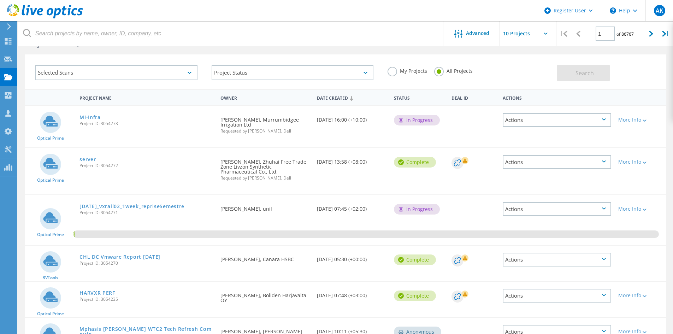
scroll to position [35, 0]
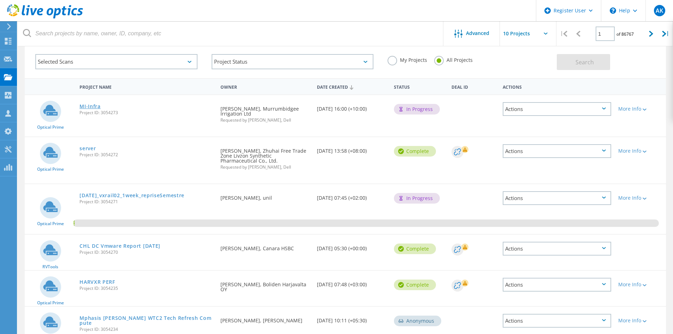
click at [90, 105] on link "MI-Infra" at bounding box center [89, 106] width 21 height 5
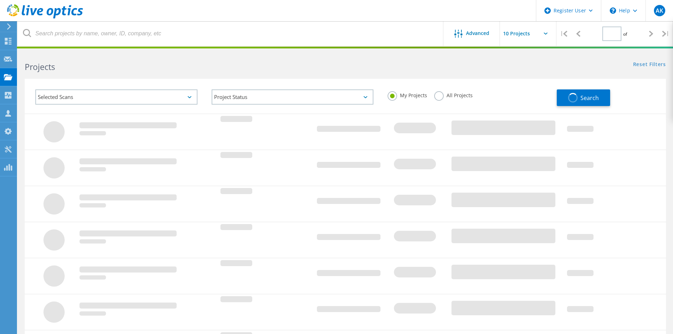
type input "1"
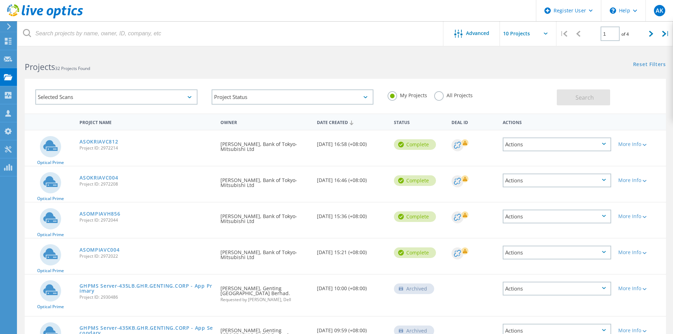
click at [439, 98] on label "All Projects" at bounding box center [453, 94] width 38 height 7
click at [0, 0] on input "All Projects" at bounding box center [0, 0] width 0 height 0
click at [572, 99] on button "Search" at bounding box center [582, 97] width 53 height 16
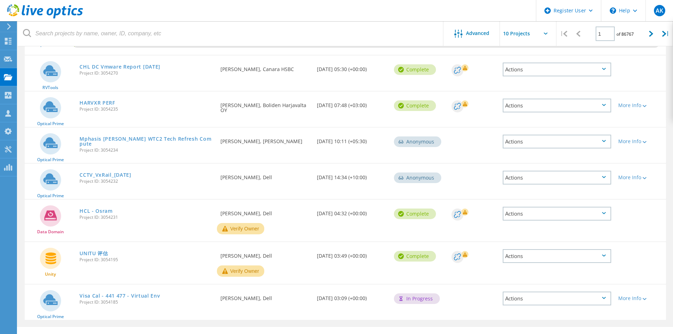
scroll to position [228, 0]
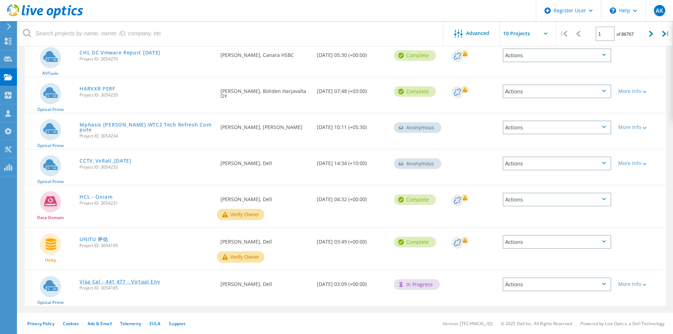
click at [135, 283] on link "Visa Cal - 441 477 - Virtual Env" at bounding box center [119, 281] width 80 height 5
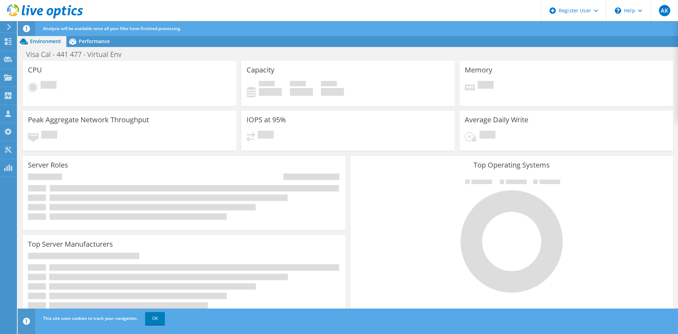
click at [208, 157] on div "Server Roles Physical Servers represent bare metal servers that were targets of…" at bounding box center [184, 193] width 323 height 74
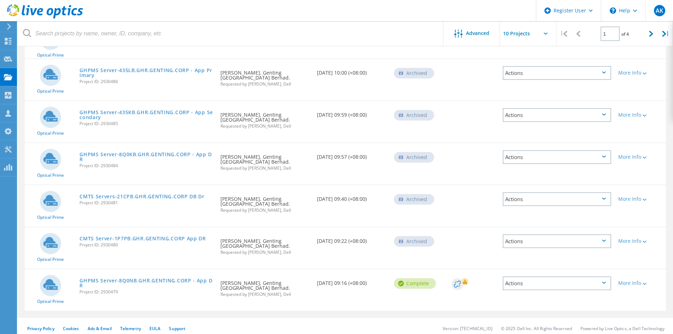
scroll to position [220, 0]
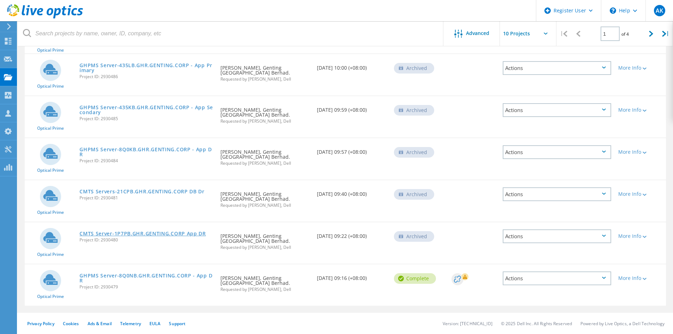
click at [121, 233] on link "CMTS Server-1P7PB.GHR.GENTING.CORP App DR" at bounding box center [142, 233] width 126 height 5
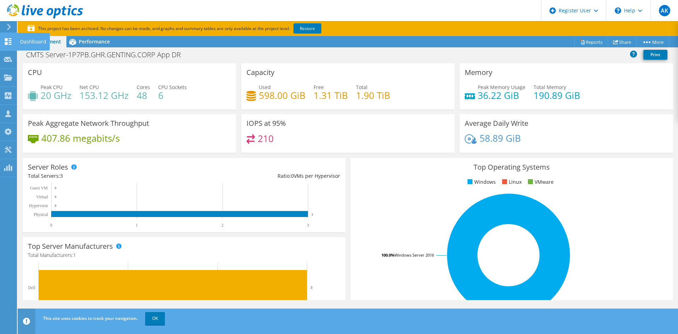
click at [8, 42] on icon at bounding box center [8, 41] width 8 height 7
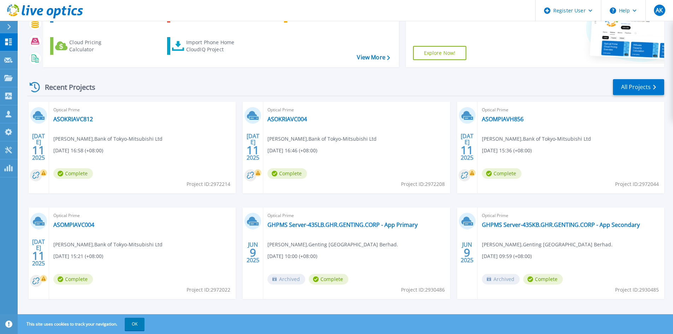
scroll to position [87, 0]
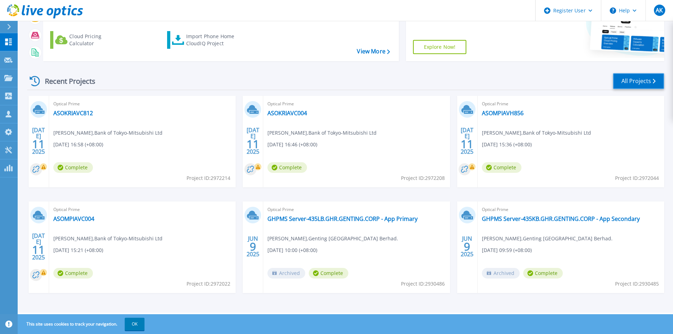
click at [639, 81] on link "All Projects" at bounding box center [638, 81] width 51 height 16
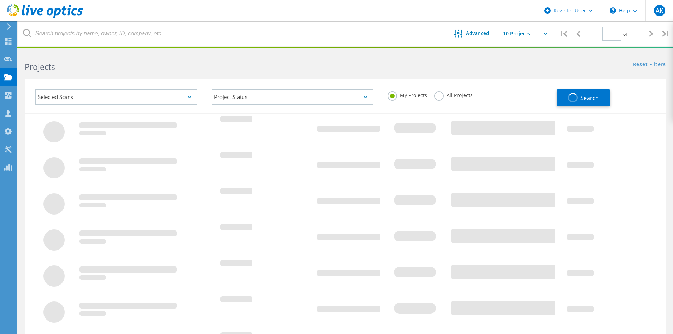
type input "1"
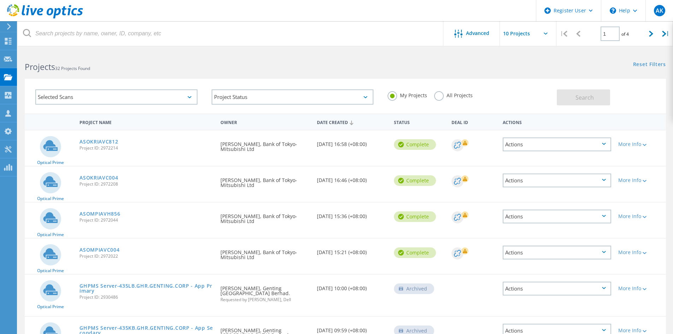
click at [438, 97] on label "All Projects" at bounding box center [453, 94] width 38 height 7
click at [0, 0] on input "All Projects" at bounding box center [0, 0] width 0 height 0
click at [577, 92] on button "Search" at bounding box center [582, 97] width 53 height 16
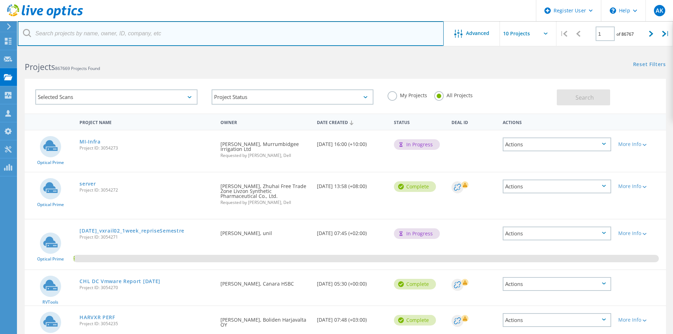
click at [50, 36] on input "text" at bounding box center [231, 33] width 426 height 25
paste input "2553511"
type input "2553511"
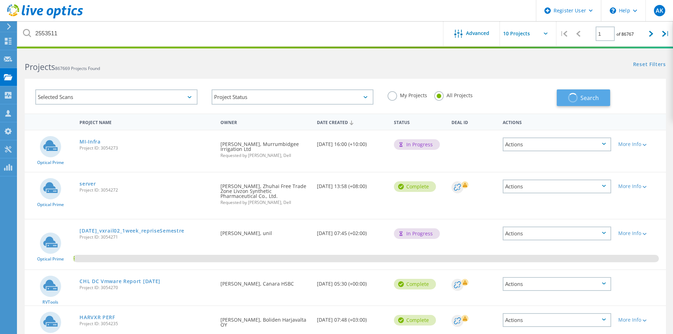
click at [590, 100] on span "Search" at bounding box center [589, 98] width 18 height 8
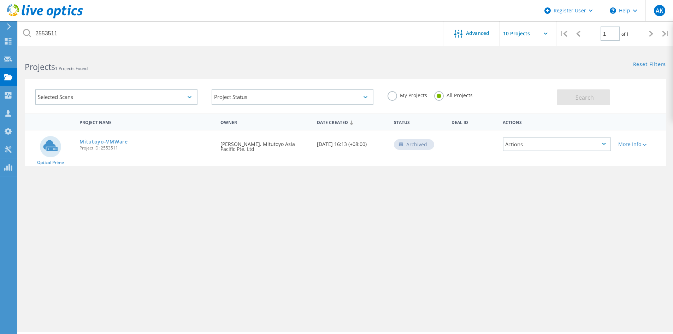
click at [108, 141] on link "Mitutoyo-VMWare" at bounding box center [103, 141] width 48 height 5
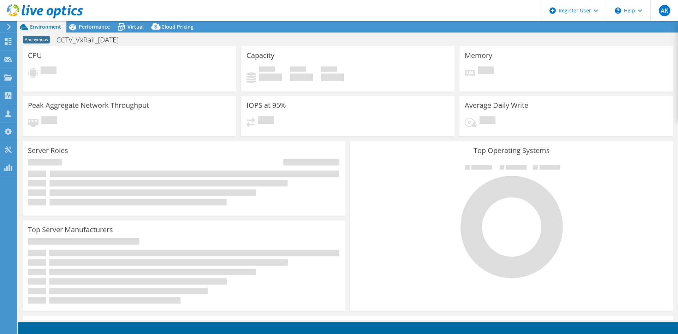
select select "USD"
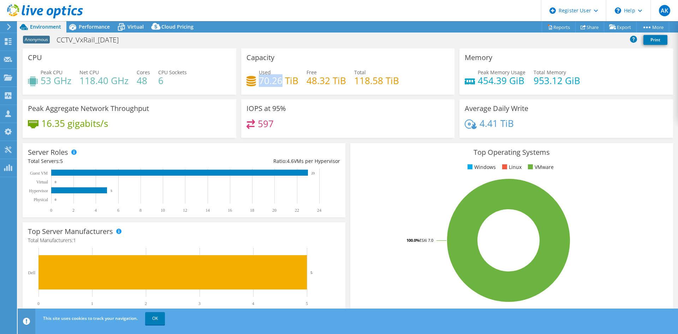
drag, startPoint x: 279, startPoint y: 84, endPoint x: 258, endPoint y: 84, distance: 20.1
click at [259, 84] on h4 "70.26 TiB" at bounding box center [279, 81] width 40 height 8
copy h4 "70.26"
click at [386, 108] on div "IOPS at 95% 597" at bounding box center [348, 118] width 214 height 38
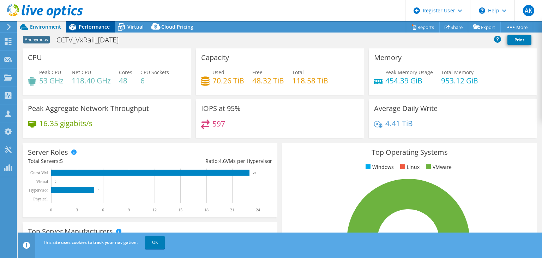
click at [91, 26] on span "Performance" at bounding box center [94, 26] width 31 height 7
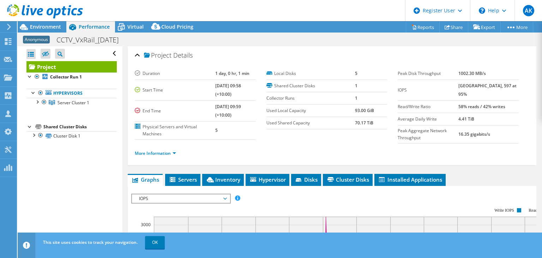
scroll to position [71, 0]
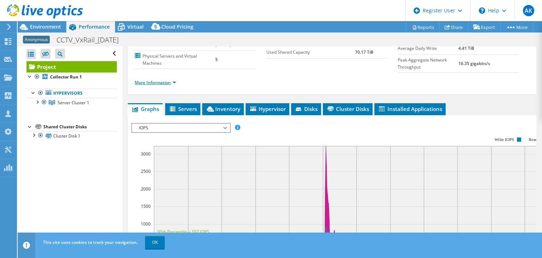
click at [168, 81] on link "More Information" at bounding box center [155, 82] width 41 height 6
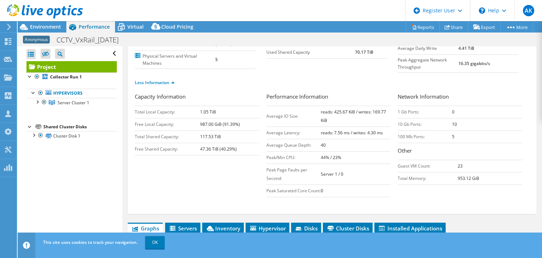
drag, startPoint x: 315, startPoint y: 112, endPoint x: 345, endPoint y: 121, distance: 31.6
click at [345, 121] on tr "Average IO Size: reads: 425.67 KiB / writes: 169.77 KiB" at bounding box center [329, 116] width 125 height 21
click at [364, 90] on div "Less Information" at bounding box center [332, 83] width 395 height 20
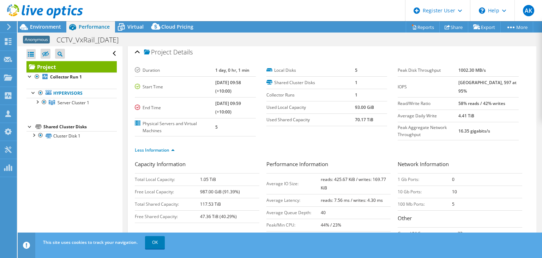
scroll to position [0, 0]
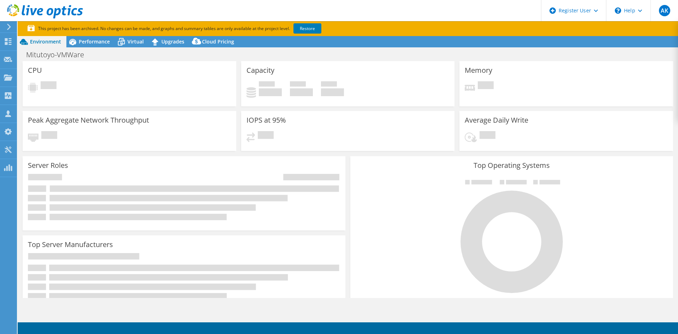
select select "HongKong"
select select "USD"
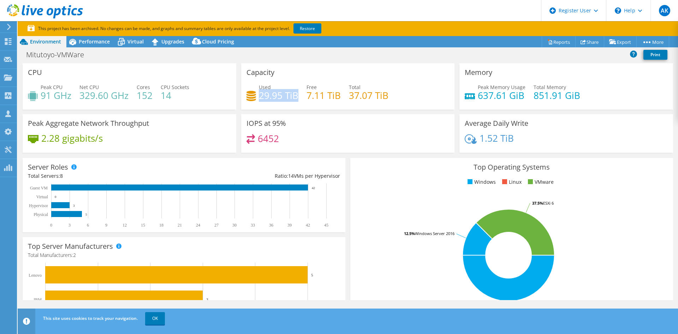
drag, startPoint x: 257, startPoint y: 96, endPoint x: 294, endPoint y: 100, distance: 37.3
click at [296, 100] on div "Used 29.95 TiB Free 7.11 TiB Total 37.07 TiB" at bounding box center [347, 94] width 203 height 23
click at [253, 104] on div "Used 29.95 TiB Free 7.11 TiB Total 37.07 TiB" at bounding box center [347, 94] width 203 height 23
drag, startPoint x: 252, startPoint y: 94, endPoint x: 287, endPoint y: 94, distance: 34.6
click at [287, 94] on div "Used 29.95 TiB" at bounding box center [272, 91] width 52 height 16
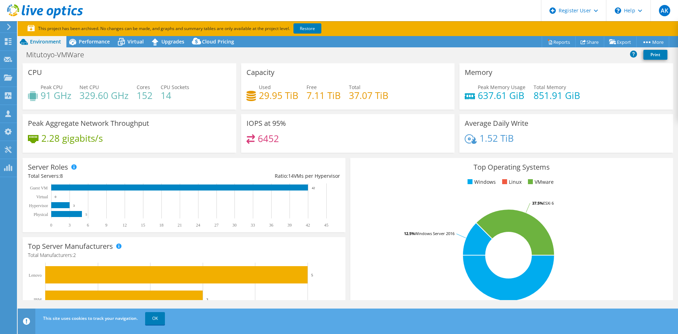
click at [311, 120] on div "IOPS at 95% 6452" at bounding box center [348, 133] width 214 height 38
click at [95, 44] on span "Performance" at bounding box center [94, 41] width 31 height 7
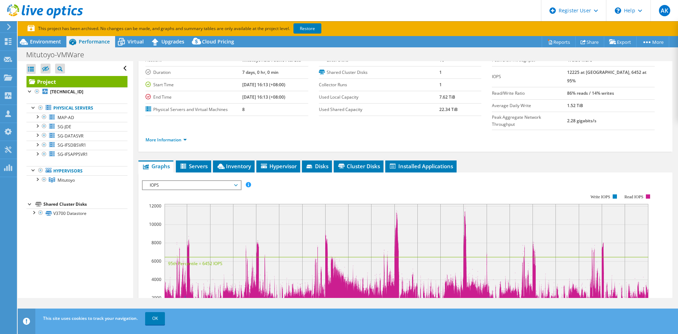
scroll to position [71, 0]
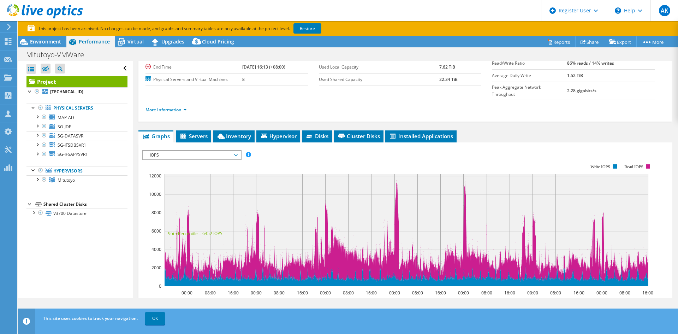
click at [163, 107] on link "More Information" at bounding box center [165, 110] width 41 height 6
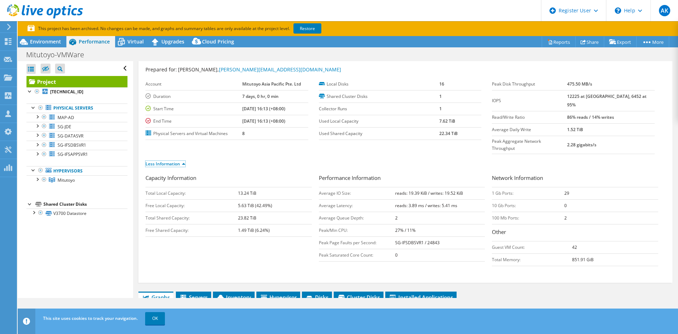
scroll to position [0, 0]
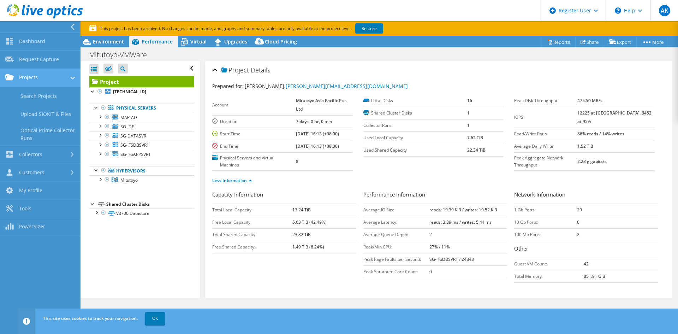
click at [40, 76] on link "Projects" at bounding box center [40, 78] width 80 height 18
click at [37, 78] on link "Projects" at bounding box center [40, 78] width 80 height 18
click at [40, 93] on link "Search Projects" at bounding box center [40, 96] width 80 height 18
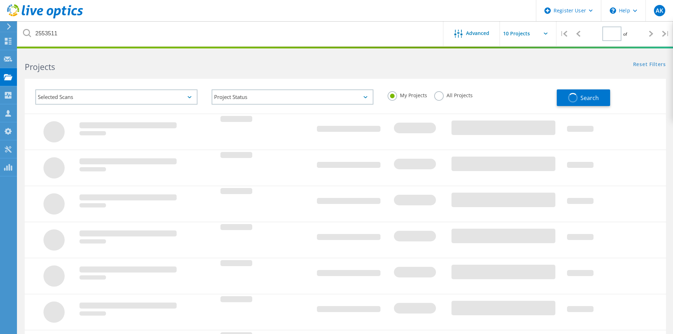
type input "1"
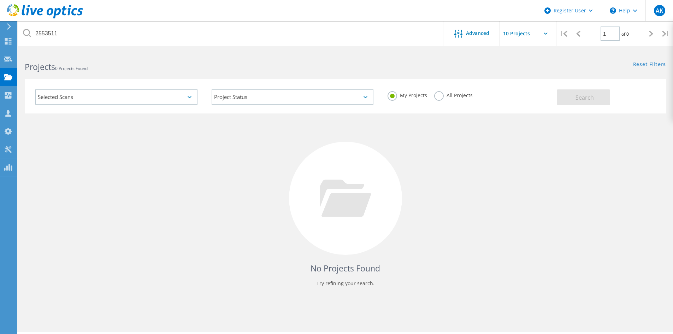
click at [435, 97] on label "All Projects" at bounding box center [453, 94] width 38 height 7
click at [0, 0] on input "All Projects" at bounding box center [0, 0] width 0 height 0
click at [573, 100] on button "Search" at bounding box center [582, 97] width 53 height 16
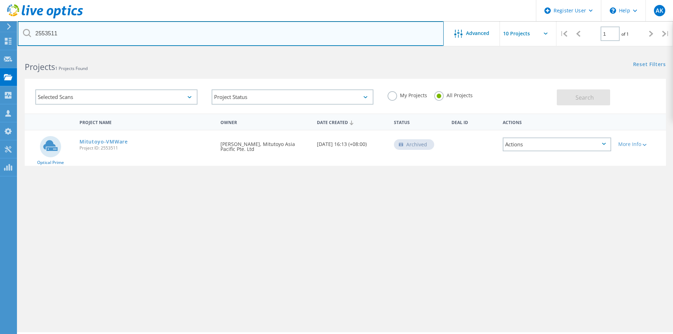
drag, startPoint x: 67, startPoint y: 39, endPoint x: 12, endPoint y: 28, distance: 56.6
click at [12, 51] on div "Register User \n Help Explore Helpful Articles Contact Support AK Dell User Ayu…" at bounding box center [336, 202] width 673 height 302
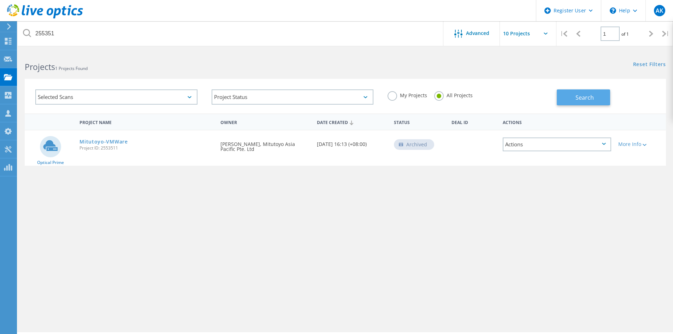
click at [574, 95] on button "Search" at bounding box center [582, 97] width 53 height 16
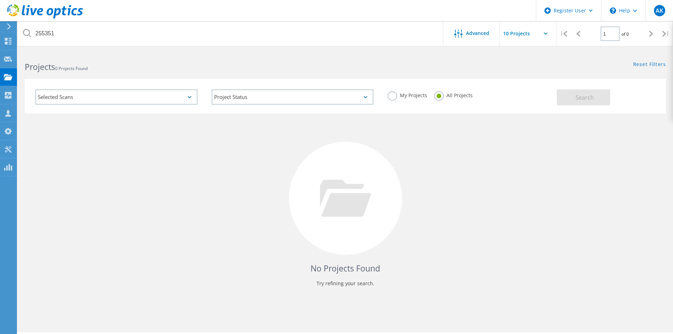
click at [437, 98] on label "All Projects" at bounding box center [453, 94] width 38 height 7
click at [0, 0] on input "All Projects" at bounding box center [0, 0] width 0 height 0
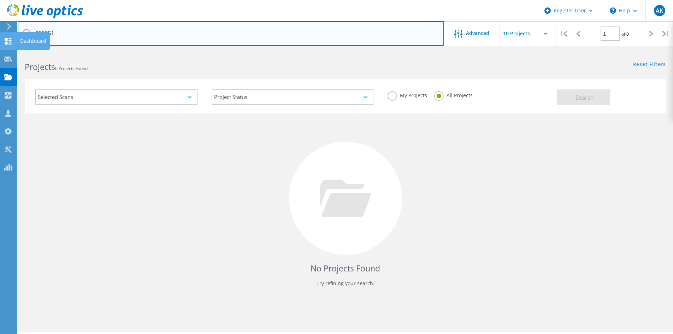
drag, startPoint x: 84, startPoint y: 29, endPoint x: 0, endPoint y: 34, distance: 84.5
click at [0, 51] on div "Register User \n Help Explore Helpful Articles Contact Support AK Dell User Ayu…" at bounding box center [336, 202] width 673 height 302
type input "2"
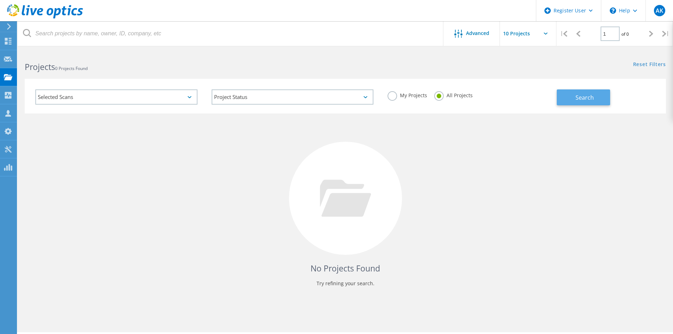
click at [586, 95] on span "Search" at bounding box center [584, 98] width 18 height 8
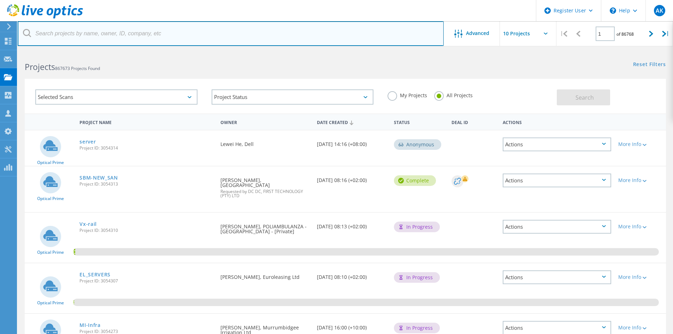
click at [103, 32] on input "text" at bounding box center [231, 33] width 426 height 25
paste input "2517590"
type input "2517590"
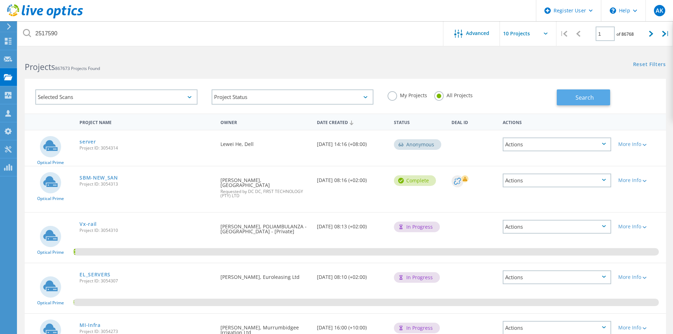
click at [579, 96] on span "Search" at bounding box center [584, 98] width 18 height 8
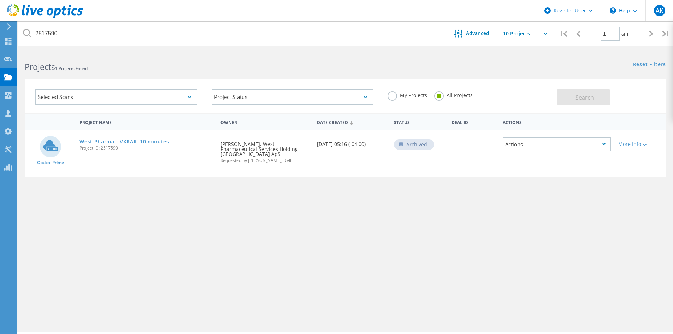
click at [135, 144] on link "West Pharma - VXRAIL 10 minutes" at bounding box center [124, 141] width 90 height 5
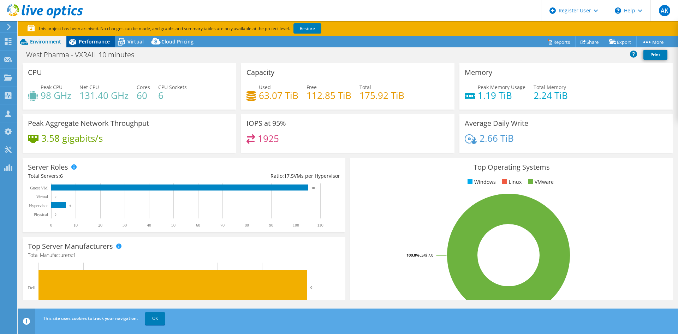
click at [89, 46] on div "Performance" at bounding box center [90, 41] width 49 height 11
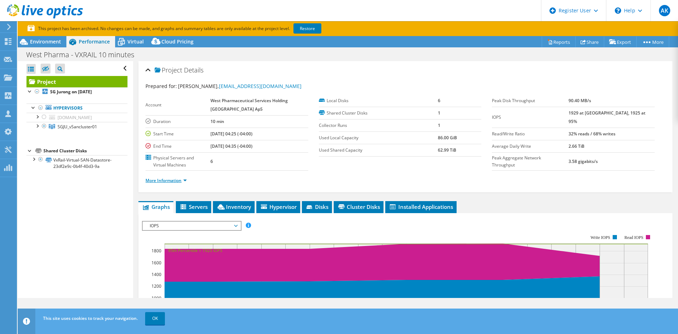
click at [175, 179] on link "More Information" at bounding box center [165, 180] width 41 height 6
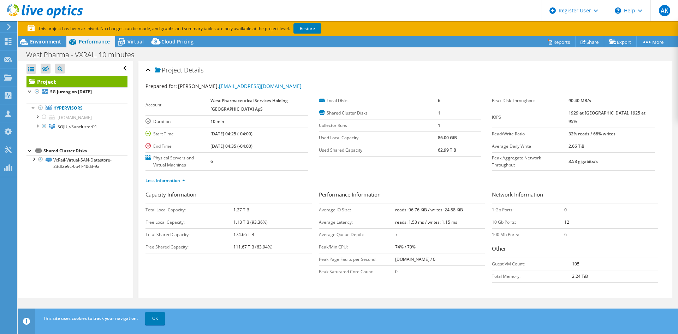
drag, startPoint x: 470, startPoint y: 210, endPoint x: 382, endPoint y: 212, distance: 88.7
click at [382, 212] on tr "Average IO Size: reads: 96.76 KiB / writes: 24.88 KiB" at bounding box center [402, 209] width 166 height 12
copy tr "reads: 96.76 KiB / writes: 24.88 KiB"
click at [568, 154] on label "Peak Aggregate Network Throughput" at bounding box center [530, 161] width 76 height 14
drag, startPoint x: 635, startPoint y: 123, endPoint x: 490, endPoint y: 124, distance: 145.5
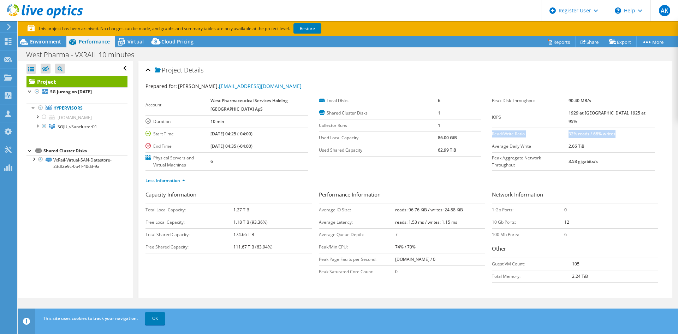
click at [492, 127] on tr "Read/Write Ratio 32% reads / 68% writes" at bounding box center [573, 133] width 163 height 12
copy tr "Read/Write Ratio 32% reads / 68% writes"
click at [492, 114] on label "IOPS" at bounding box center [530, 117] width 76 height 7
drag, startPoint x: 584, startPoint y: 114, endPoint x: 636, endPoint y: 117, distance: 52.3
click at [636, 117] on td "1929 at [GEOGRAPHIC_DATA], 1925 at 95%" at bounding box center [611, 117] width 86 height 21
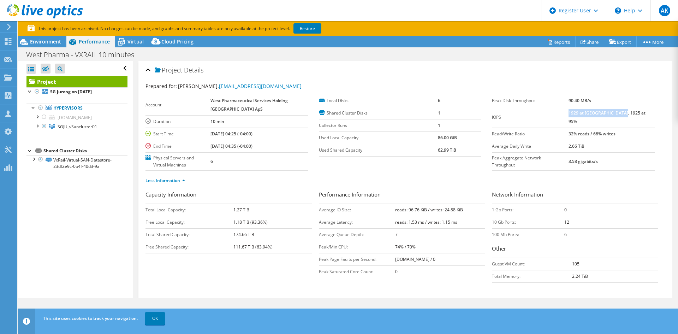
copy b "1929 at [GEOGRAPHIC_DATA], 1925 at 95%"
click at [51, 43] on span "Environment" at bounding box center [45, 41] width 31 height 7
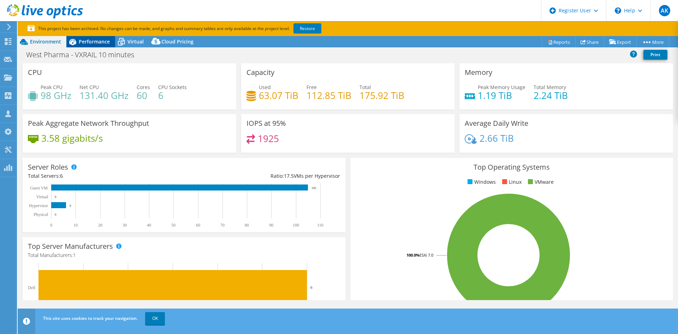
click at [73, 42] on icon at bounding box center [72, 42] width 7 height 6
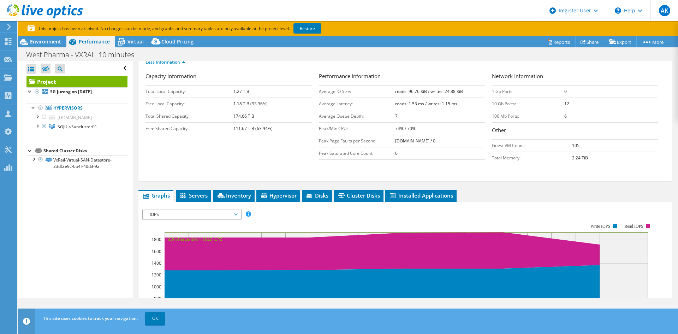
scroll to position [177, 0]
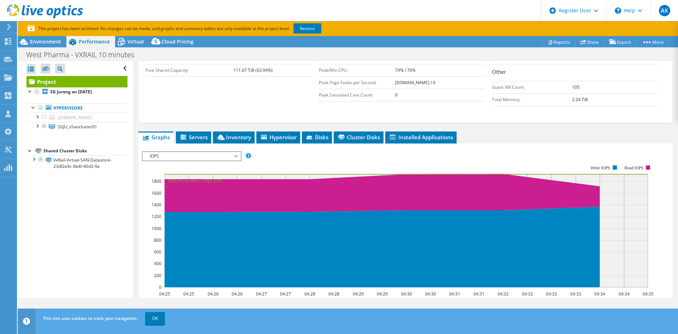
click at [184, 157] on span "IOPS" at bounding box center [191, 156] width 91 height 8
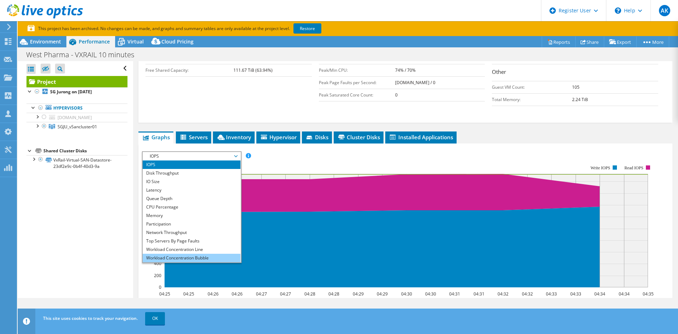
click at [178, 258] on li "Workload Concentration Bubble" at bounding box center [192, 257] width 98 height 8
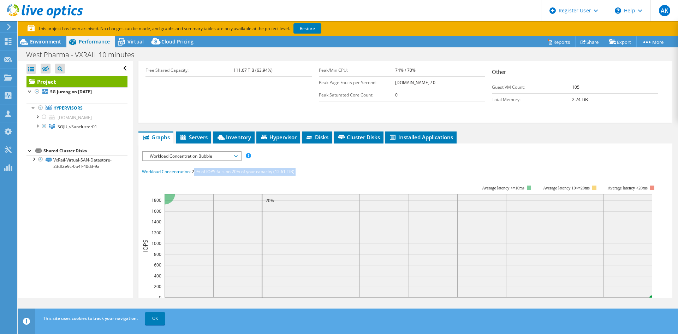
drag, startPoint x: 195, startPoint y: 169, endPoint x: 309, endPoint y: 175, distance: 113.5
click at [309, 175] on section "Workload Concentration: 20% of IOPS falls on 20% of your capacity (12.61 TiB) 0…" at bounding box center [405, 282] width 527 height 229
click at [372, 178] on rect at bounding box center [400, 245] width 516 height 141
click at [234, 183] on rect at bounding box center [400, 245] width 516 height 141
click at [195, 176] on rect at bounding box center [400, 245] width 516 height 141
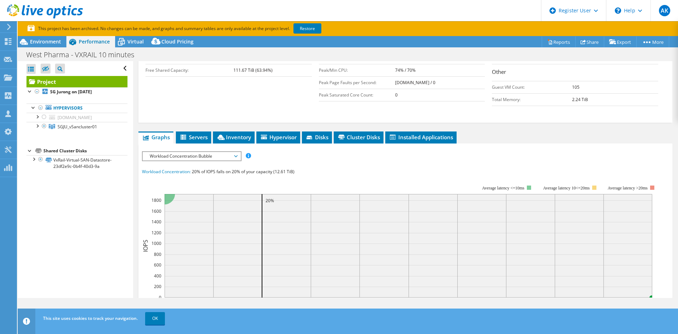
click at [190, 170] on span "Workload Concentration:" at bounding box center [166, 171] width 49 height 6
drag, startPoint x: 192, startPoint y: 171, endPoint x: 299, endPoint y: 174, distance: 107.0
click at [299, 174] on div "Workload Concentration: 20% of IOPS falls on 20% of your capacity (12.61 TiB)" at bounding box center [405, 172] width 527 height 8
click at [179, 185] on rect at bounding box center [400, 245] width 516 height 141
drag, startPoint x: 141, startPoint y: 171, endPoint x: 300, endPoint y: 170, distance: 158.9
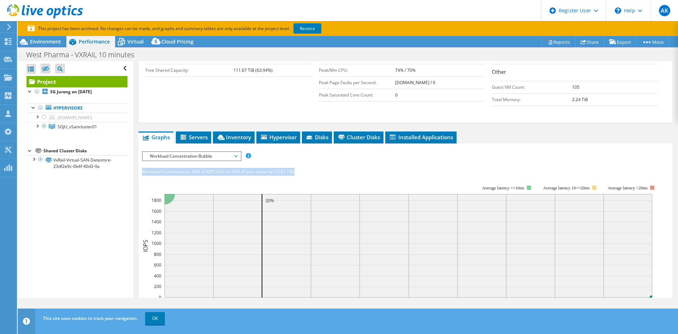
click at [300, 170] on section "IOPS Disk Throughput IO Size Latency Queue Depth CPU Percentage Memory Page Fau…" at bounding box center [405, 289] width 534 height 293
click at [332, 177] on rect at bounding box center [400, 245] width 516 height 141
click at [305, 184] on rect at bounding box center [400, 245] width 516 height 141
click at [259, 187] on rect at bounding box center [400, 245] width 516 height 141
click at [285, 181] on rect at bounding box center [400, 245] width 516 height 141
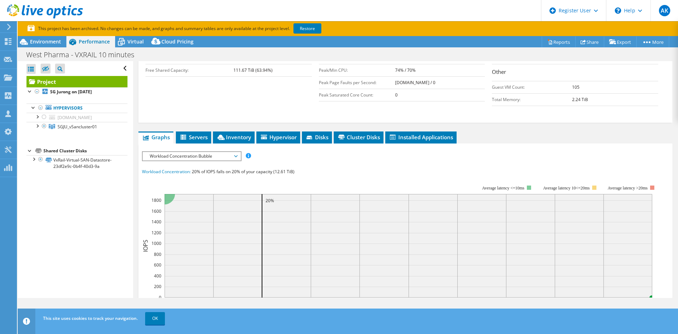
click at [293, 158] on div "IOPS Disk Throughput IO Size Latency Queue Depth CPU Percentage Memory Page Fau…" at bounding box center [405, 156] width 527 height 10
drag, startPoint x: 192, startPoint y: 172, endPoint x: 322, endPoint y: 182, distance: 129.9
click at [322, 182] on section "Workload Concentration: 20% of IOPS falls on 20% of your capacity (12.61 TiB) 0…" at bounding box center [405, 282] width 527 height 229
click at [344, 173] on div "Workload Concentration: 20% of IOPS falls on 20% of your capacity (12.61 TiB)" at bounding box center [405, 172] width 527 height 8
drag, startPoint x: 276, startPoint y: 173, endPoint x: 296, endPoint y: 175, distance: 19.9
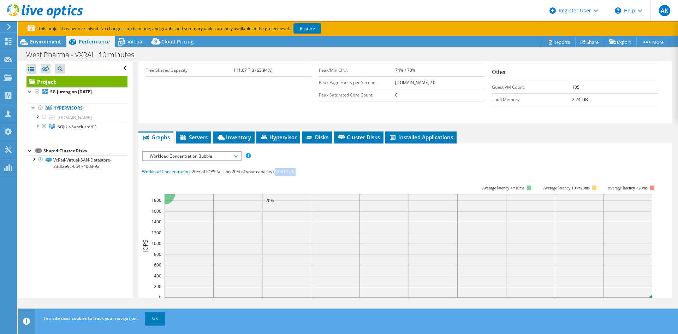
click at [296, 175] on section "Workload Concentration: 20% of IOPS falls on 20% of your capacity (12.61 TiB) 0…" at bounding box center [405, 282] width 527 height 229
click at [288, 184] on rect at bounding box center [400, 245] width 516 height 141
click at [278, 184] on rect at bounding box center [400, 245] width 516 height 141
click at [300, 168] on div "Workload Concentration: 20% of IOPS falls on 20% of your capacity (12.61 TiB)" at bounding box center [405, 172] width 527 height 8
drag, startPoint x: 270, startPoint y: 175, endPoint x: 298, endPoint y: 169, distance: 28.2
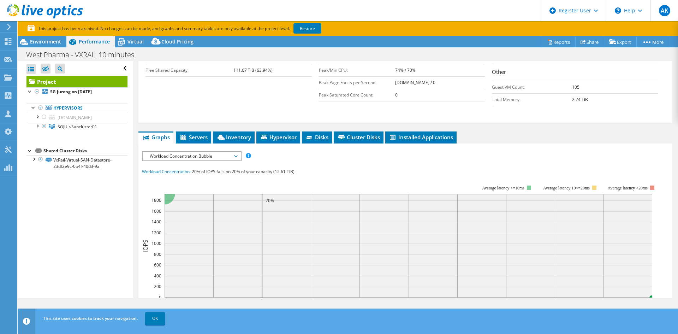
click at [298, 169] on section "Workload Concentration: 20% of IOPS falls on 20% of your capacity (12.61 TiB) 0…" at bounding box center [405, 282] width 527 height 229
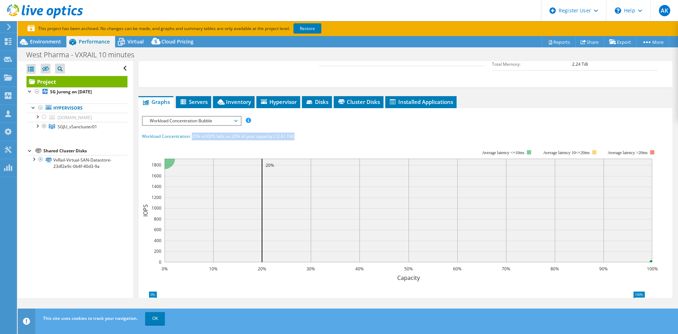
drag, startPoint x: 192, startPoint y: 137, endPoint x: 319, endPoint y: 141, distance: 126.4
click at [321, 139] on div "Workload Concentration: 20% of IOPS falls on 20% of your capacity (12.61 TiB)" at bounding box center [405, 136] width 527 height 8
click at [202, 144] on rect at bounding box center [400, 210] width 516 height 141
click at [276, 147] on rect at bounding box center [400, 210] width 516 height 141
drag, startPoint x: 395, startPoint y: 152, endPoint x: 388, endPoint y: 144, distance: 10.7
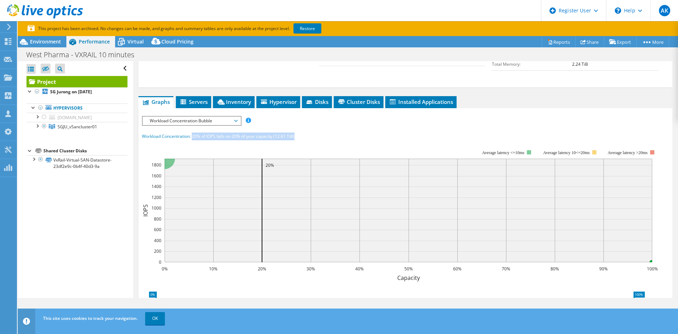
click at [395, 152] on rect at bounding box center [400, 210] width 516 height 141
click at [362, 135] on div "Workload Concentration: 20% of IOPS falls on 20% of your capacity (12.61 TiB)" at bounding box center [405, 136] width 527 height 8
click at [112, 246] on div "Open All Close All Hide Excluded Nodes Project Tree Filter" at bounding box center [75, 179] width 115 height 237
click at [44, 119] on div at bounding box center [44, 117] width 7 height 8
click at [44, 118] on div at bounding box center [44, 117] width 7 height 8
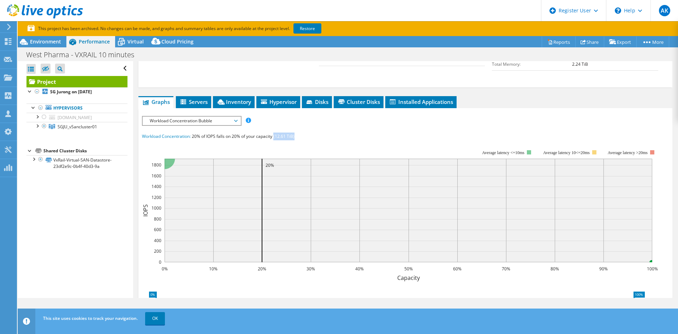
drag, startPoint x: 274, startPoint y: 138, endPoint x: 298, endPoint y: 137, distance: 24.0
click at [298, 137] on div "Workload Concentration: 20% of IOPS falls on 20% of your capacity (12.61 TiB)" at bounding box center [405, 136] width 527 height 8
click at [289, 137] on span "20% of IOPS falls on 20% of your capacity (12.61 TiB)" at bounding box center [243, 136] width 103 height 6
click at [226, 288] on icon "0% 100%" at bounding box center [402, 315] width 521 height 56
drag, startPoint x: 274, startPoint y: 139, endPoint x: 297, endPoint y: 137, distance: 22.4
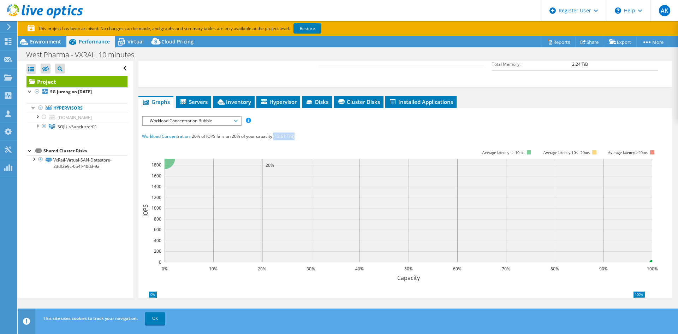
click at [297, 137] on div "Workload Concentration: 20% of IOPS falls on 20% of your capacity (12.61 TiB)" at bounding box center [405, 136] width 527 height 8
click at [44, 46] on div "Environment" at bounding box center [42, 41] width 49 height 11
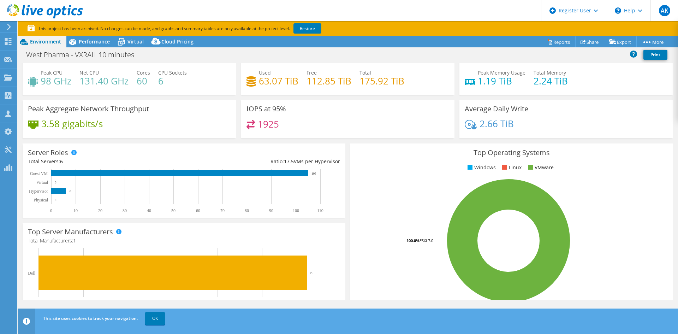
scroll to position [0, 0]
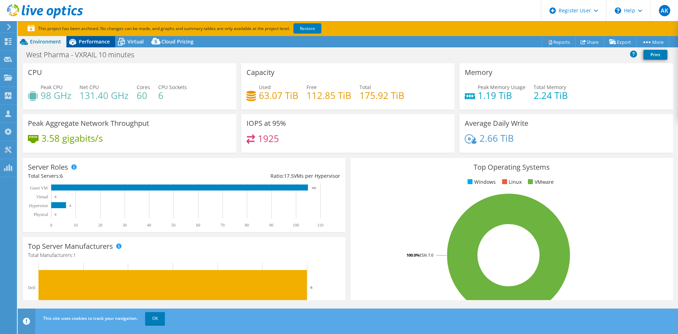
click at [94, 42] on span "Performance" at bounding box center [94, 41] width 31 height 7
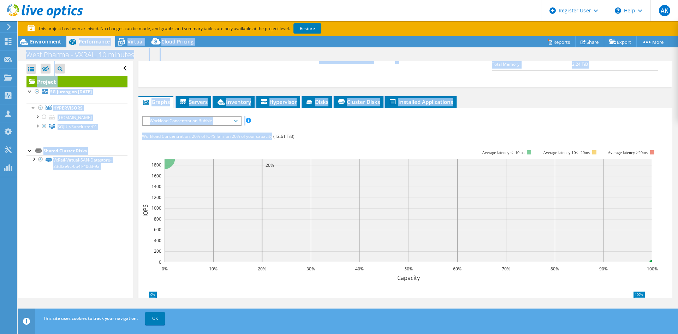
drag, startPoint x: 94, startPoint y: 42, endPoint x: 265, endPoint y: 136, distance: 195.1
click at [260, 129] on div "Project Actions Project Actions Reports Share Export vSAN ReadyNode Sizer" at bounding box center [348, 192] width 660 height 312
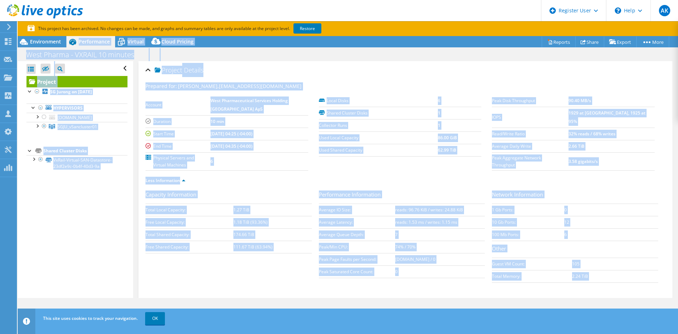
click at [347, 180] on ul "Less Information" at bounding box center [405, 180] width 520 height 10
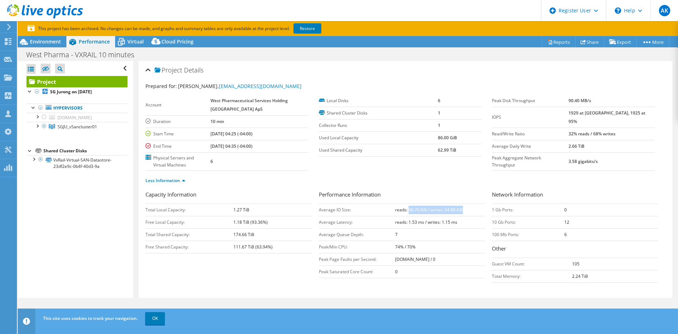
click at [461, 208] on td "reads: 96.76 KiB / writes: 24.88 KiB" at bounding box center [440, 209] width 90 height 12
drag, startPoint x: 581, startPoint y: 126, endPoint x: 638, endPoint y: 124, distance: 56.9
click at [638, 127] on tr "Read/Write Ratio 32% reads / 68% writes" at bounding box center [573, 133] width 163 height 12
drag, startPoint x: 456, startPoint y: 211, endPoint x: 398, endPoint y: 211, distance: 58.3
click at [398, 211] on b "reads: 96.76 KiB / writes: 24.88 KiB" at bounding box center [429, 210] width 68 height 6
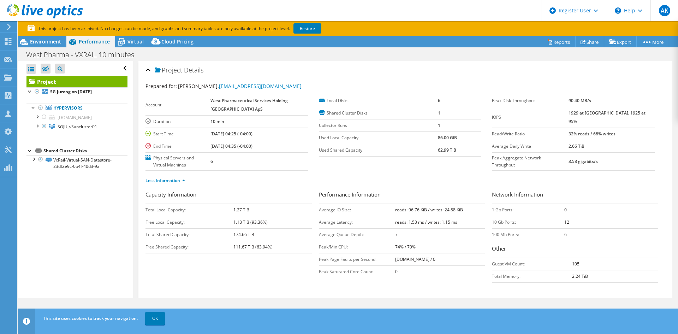
click at [481, 171] on div "Less Information" at bounding box center [405, 181] width 520 height 20
drag, startPoint x: 635, startPoint y: 125, endPoint x: 582, endPoint y: 128, distance: 52.7
click at [582, 128] on tr "Read/Write Ratio 32% reads / 68% writes" at bounding box center [573, 133] width 163 height 12
click at [402, 183] on ul "Less Information" at bounding box center [405, 180] width 520 height 10
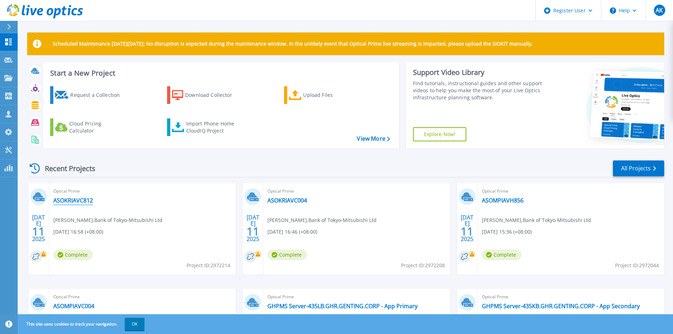
click at [73, 199] on link "ASOKRIAVC812" at bounding box center [73, 200] width 40 height 7
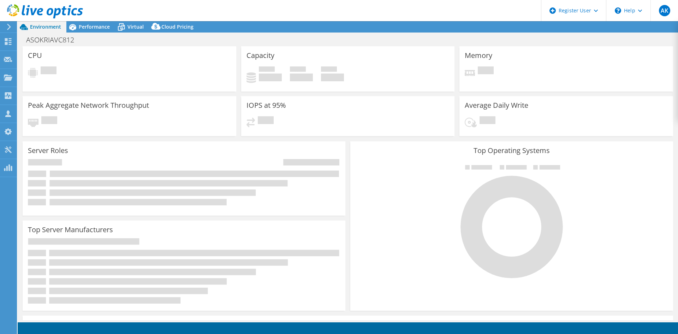
select select "USD"
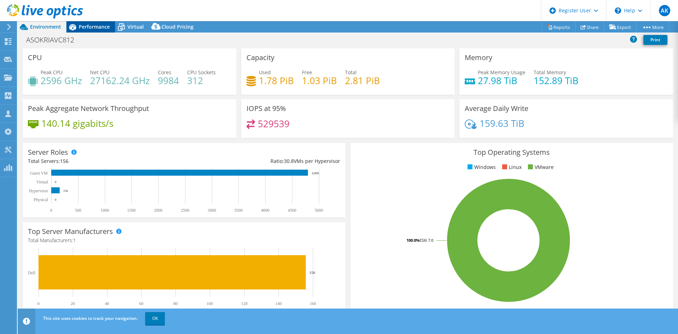
click at [83, 26] on span "Performance" at bounding box center [94, 26] width 31 height 7
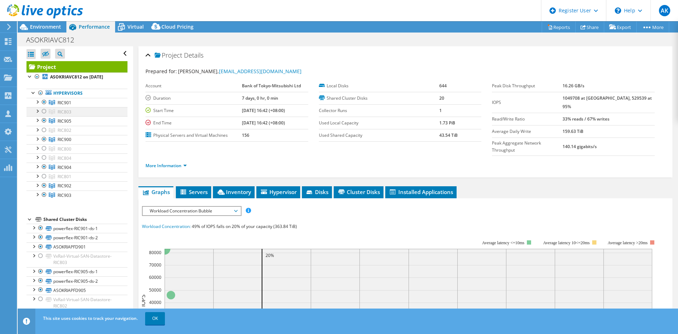
click at [44, 111] on div at bounding box center [44, 111] width 7 height 8
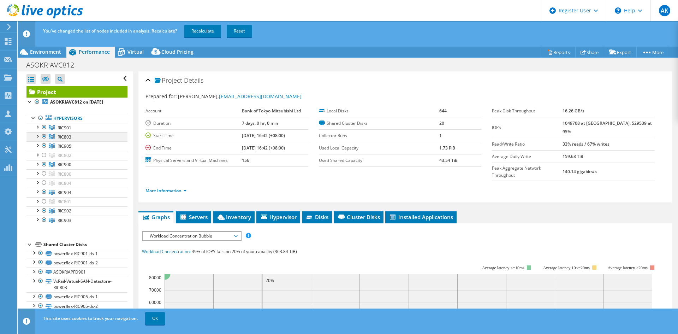
click at [44, 111] on ul "Hypervisors RIC901 asokriavh932.btmuap.local" at bounding box center [76, 169] width 101 height 125
click at [45, 138] on div at bounding box center [44, 136] width 7 height 8
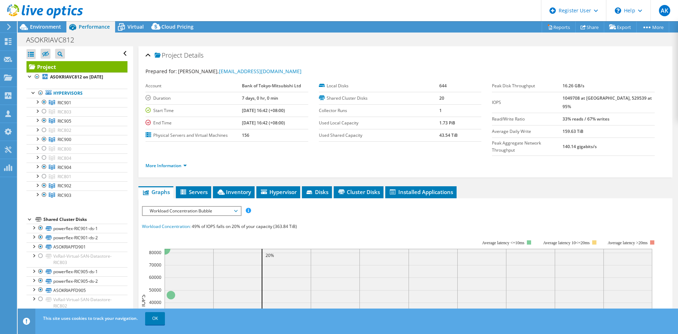
click at [176, 207] on span "Workload Concentration Bubble" at bounding box center [191, 211] width 91 height 8
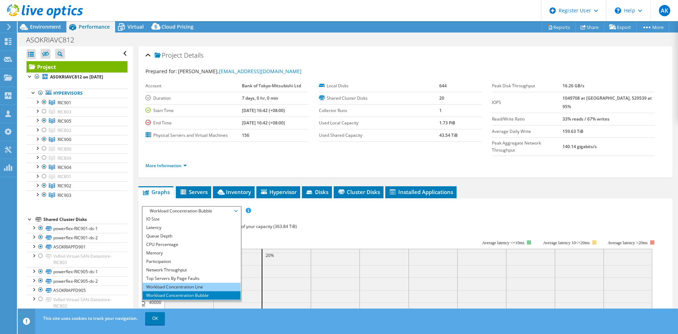
scroll to position [25, 0]
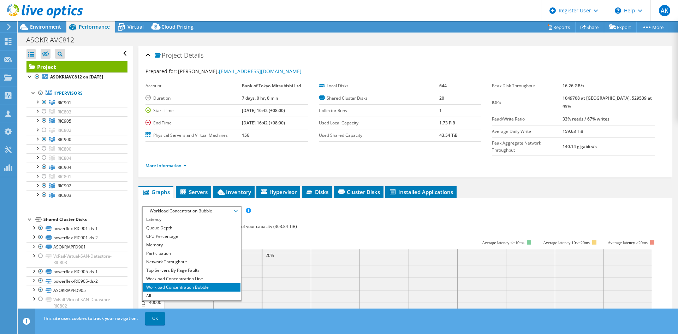
click at [334, 206] on div "IOPS Disk Throughput IO Size Latency Queue Depth CPU Percentage Memory Page Fau…" at bounding box center [405, 336] width 527 height 261
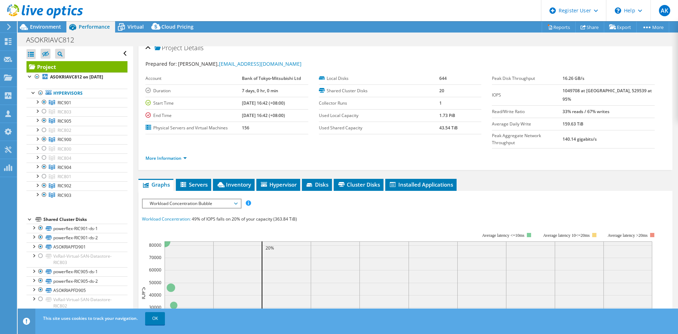
scroll to position [0, 0]
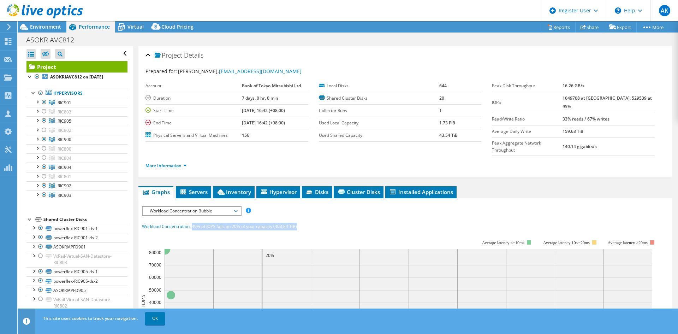
drag, startPoint x: 194, startPoint y: 213, endPoint x: 321, endPoint y: 211, distance: 127.1
click at [321, 222] on div "Workload Concentration: 49% of IOPS falls on 20% of your capacity (363.84 TiB)" at bounding box center [405, 226] width 527 height 8
click at [393, 206] on div "IOPS Disk Throughput IO Size Latency Queue Depth CPU Percentage Memory Page Fau…" at bounding box center [405, 336] width 527 height 261
click at [292, 223] on span "49% of IOPS falls on 20% of your capacity (363.84 TiB)" at bounding box center [244, 226] width 105 height 6
click at [157, 162] on link "More Information" at bounding box center [165, 165] width 41 height 6
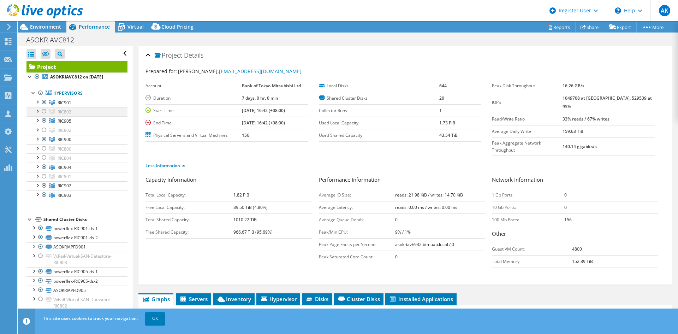
click at [44, 112] on div at bounding box center [44, 111] width 7 height 8
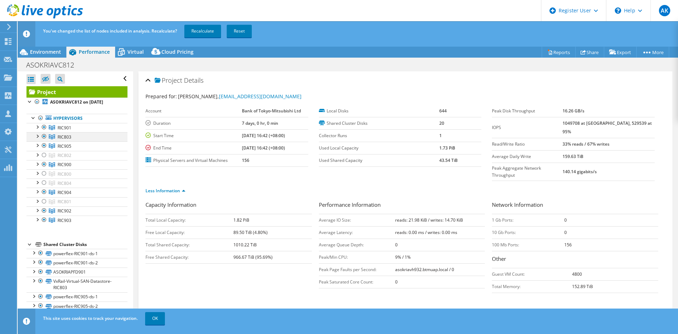
click at [42, 135] on div at bounding box center [44, 136] width 7 height 8
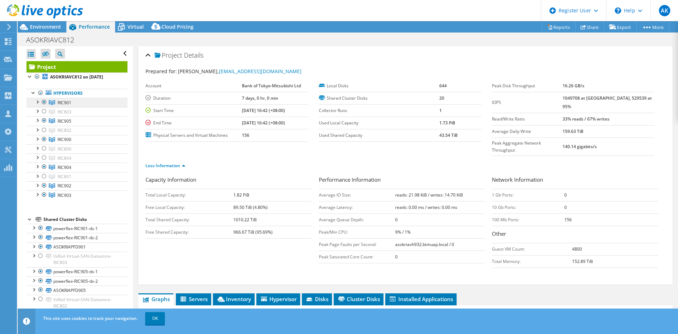
click at [77, 101] on link "RIC901" at bounding box center [76, 102] width 101 height 9
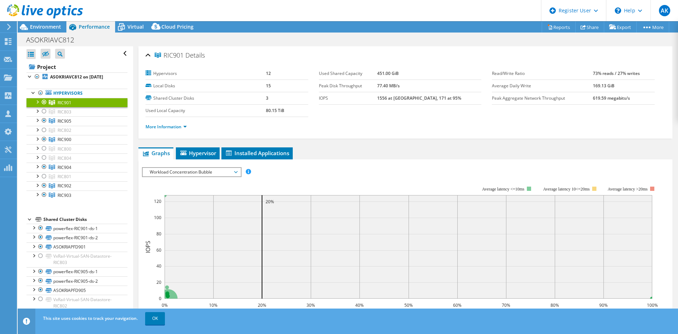
click at [71, 101] on span "RIC901" at bounding box center [65, 103] width 14 height 6
click at [174, 128] on link "More Information" at bounding box center [165, 127] width 41 height 6
